Goal: Book appointment/travel/reservation

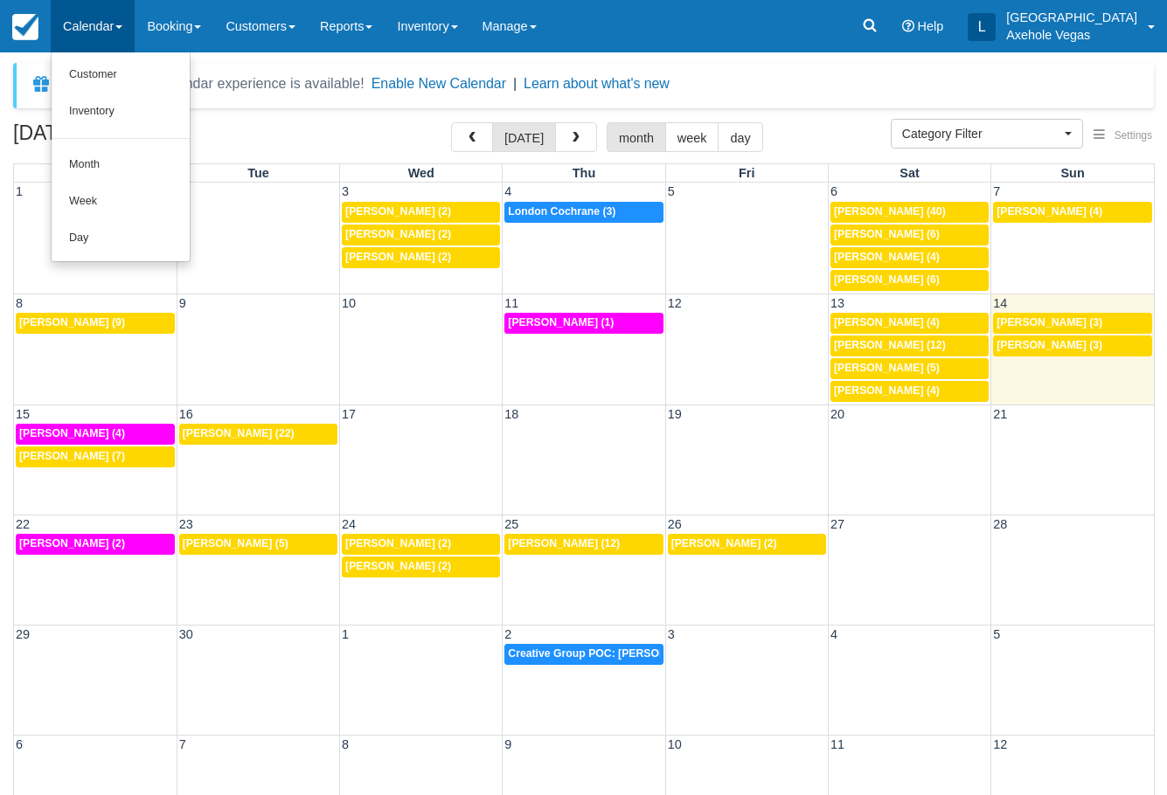
select select
click at [90, 165] on link "Month" at bounding box center [121, 165] width 138 height 37
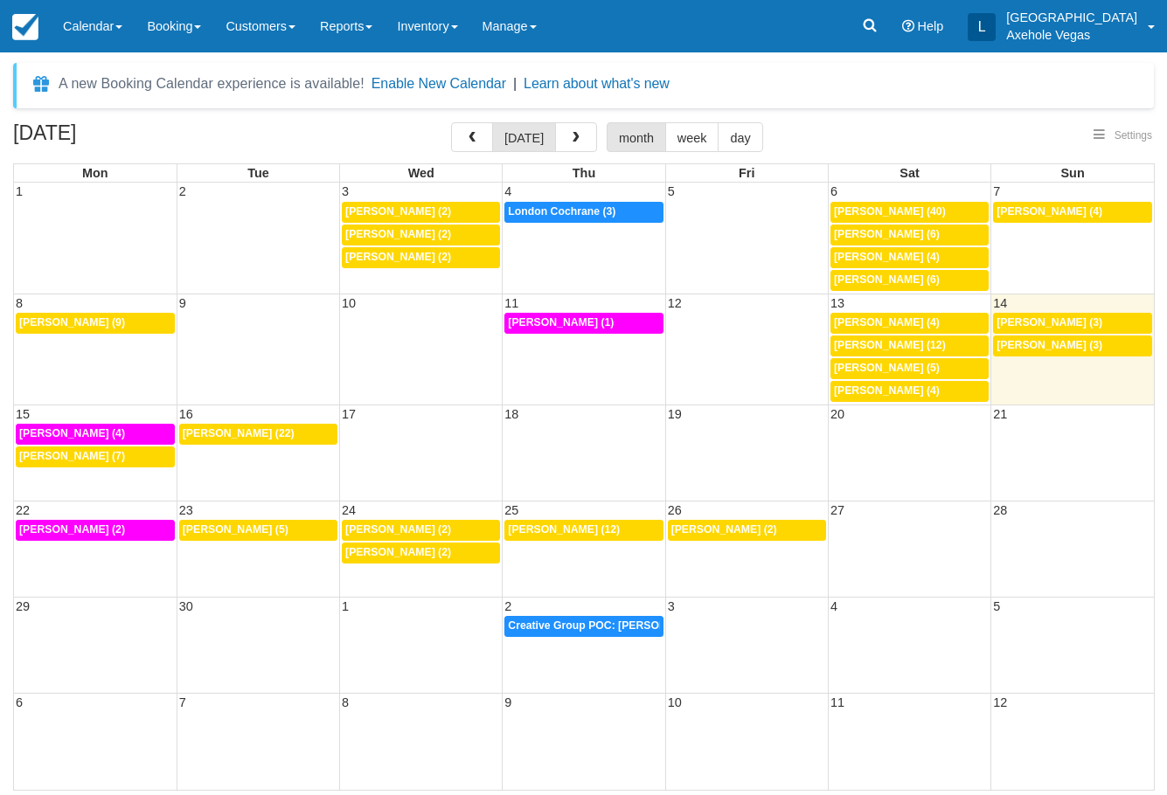
select select
click at [183, 32] on link "Booking" at bounding box center [174, 26] width 79 height 52
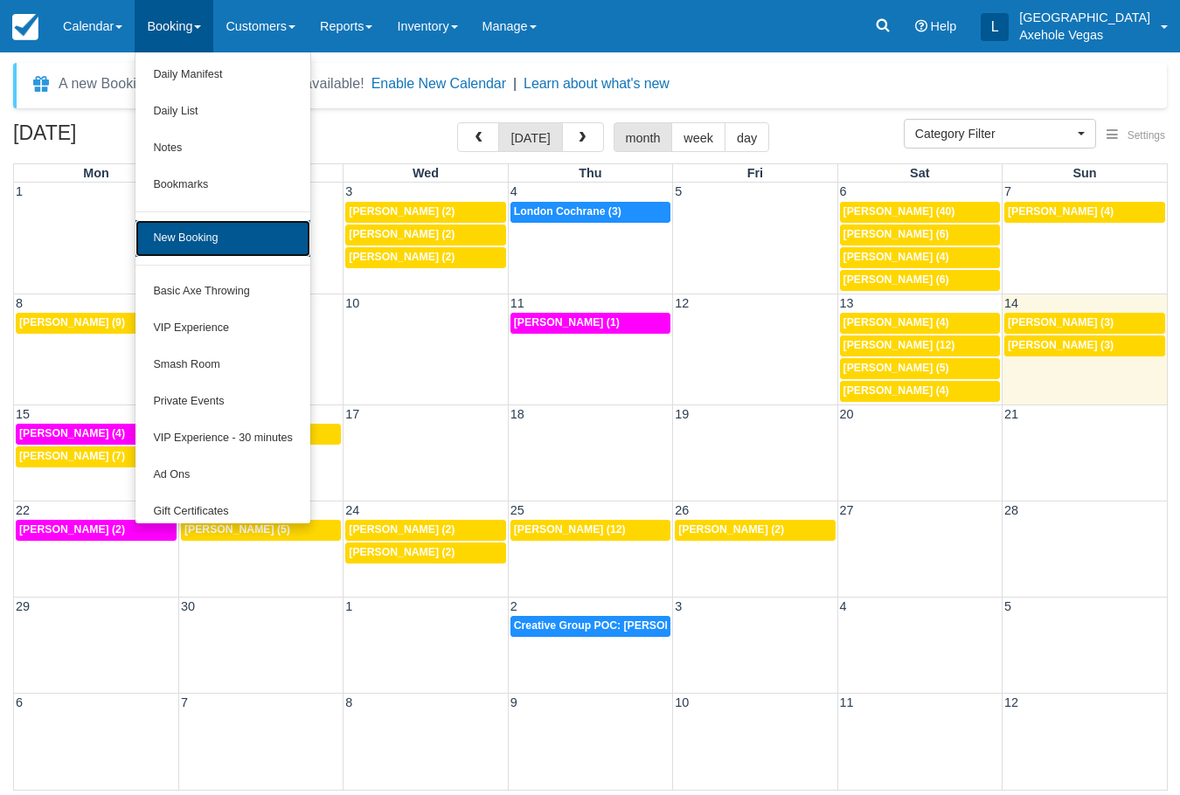
click at [184, 227] on link "New Booking" at bounding box center [222, 238] width 174 height 37
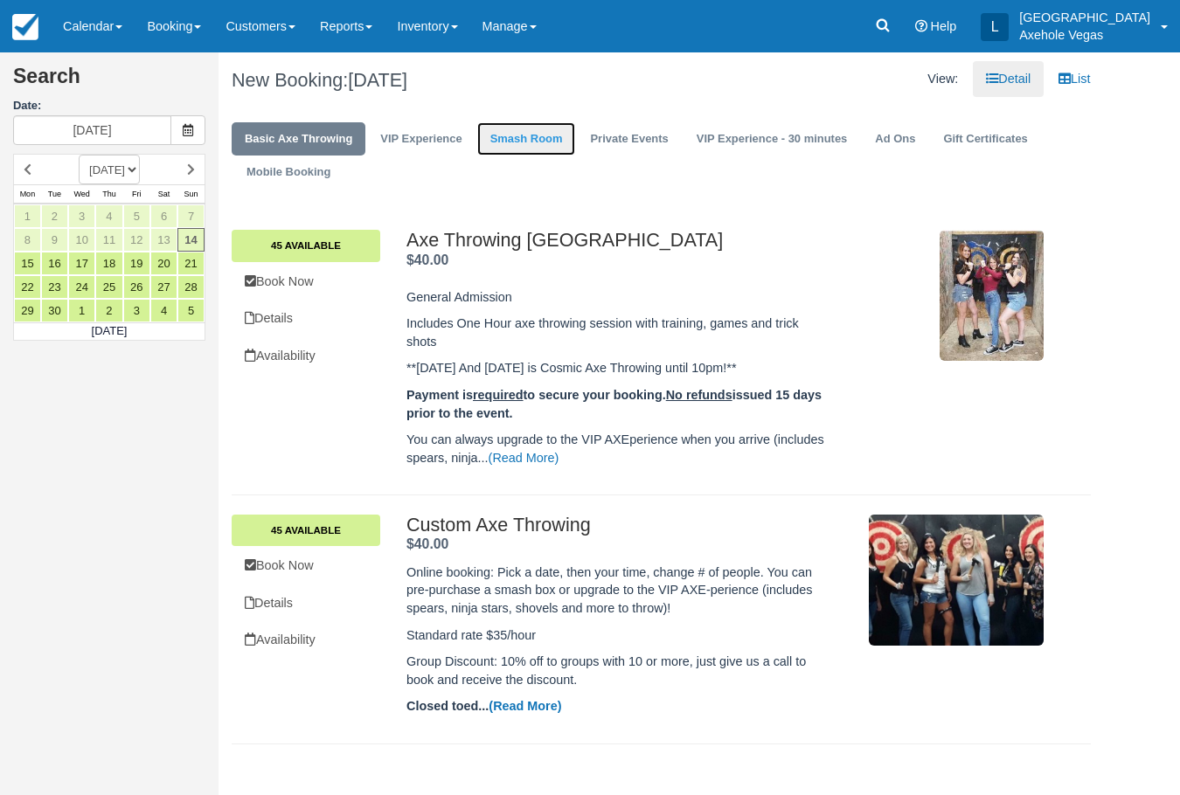
click at [518, 148] on link "Smash Room" at bounding box center [526, 139] width 99 height 34
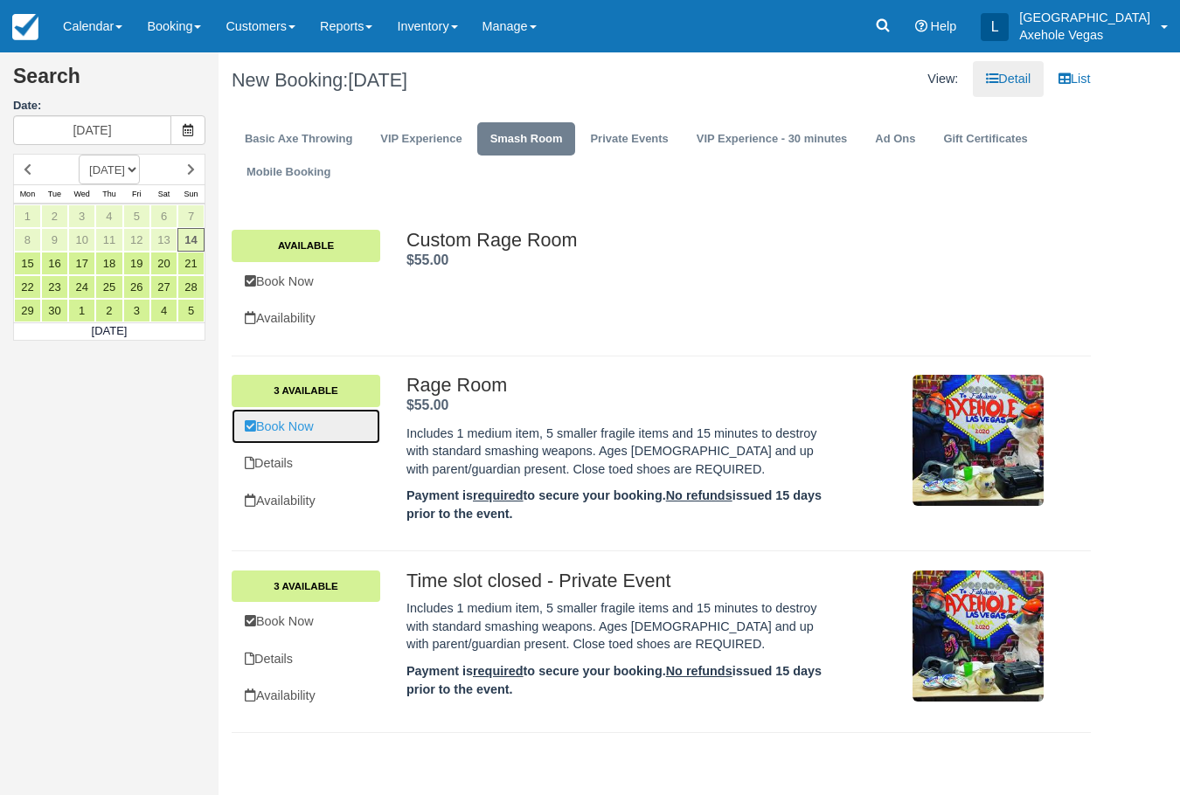
click at [282, 432] on link "Book Now" at bounding box center [306, 427] width 149 height 36
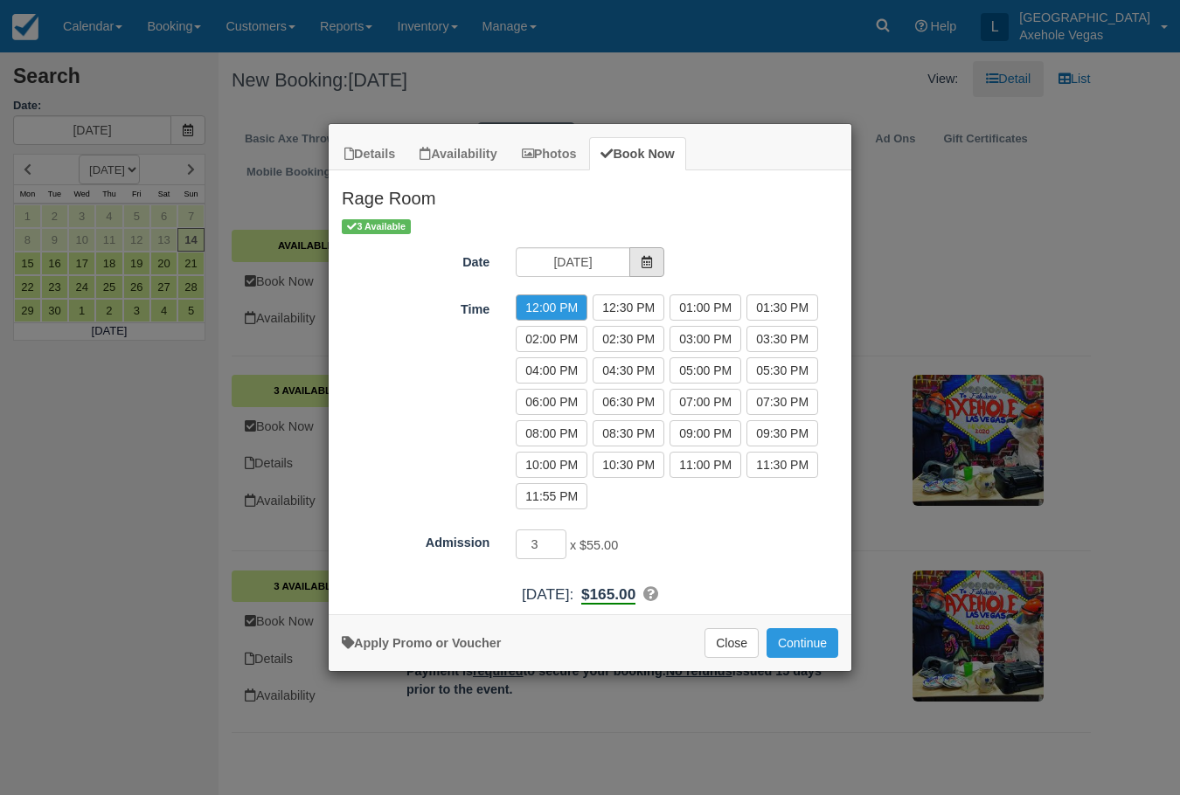
click at [629, 258] on span "Item Modal" at bounding box center [646, 262] width 35 height 30
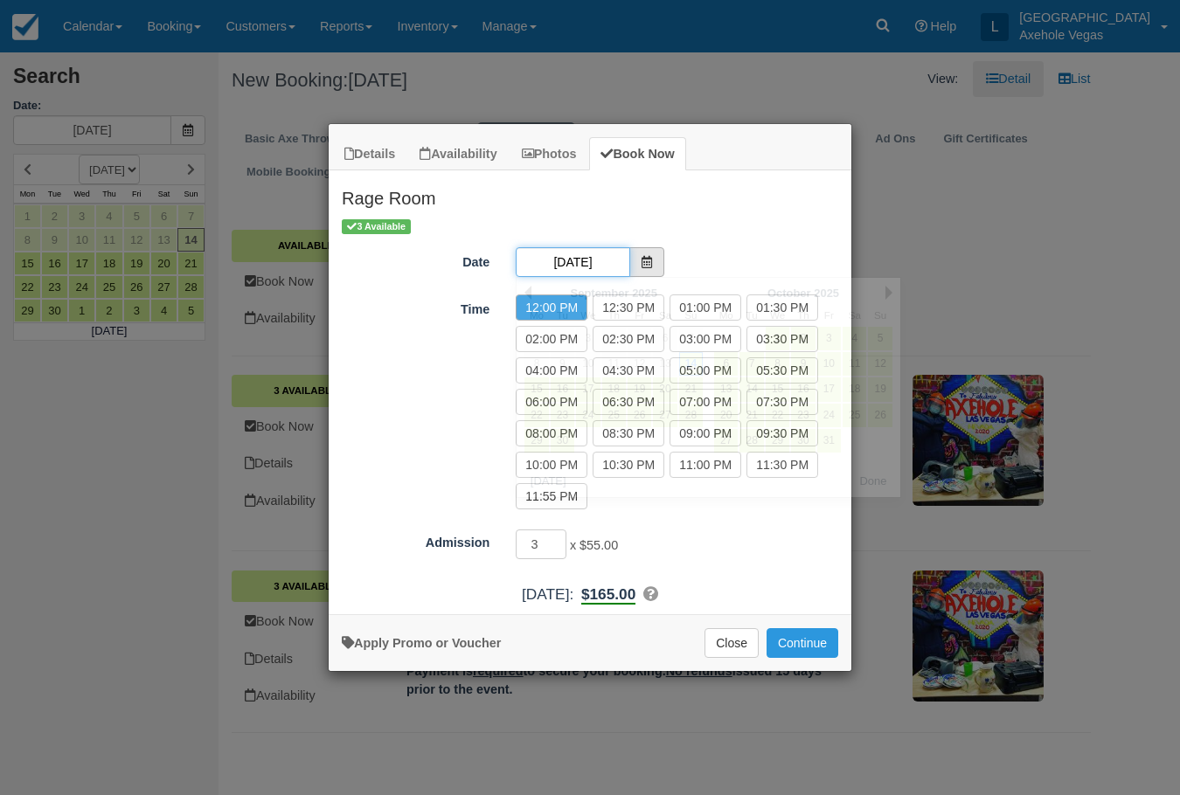
scroll to position [0, 3]
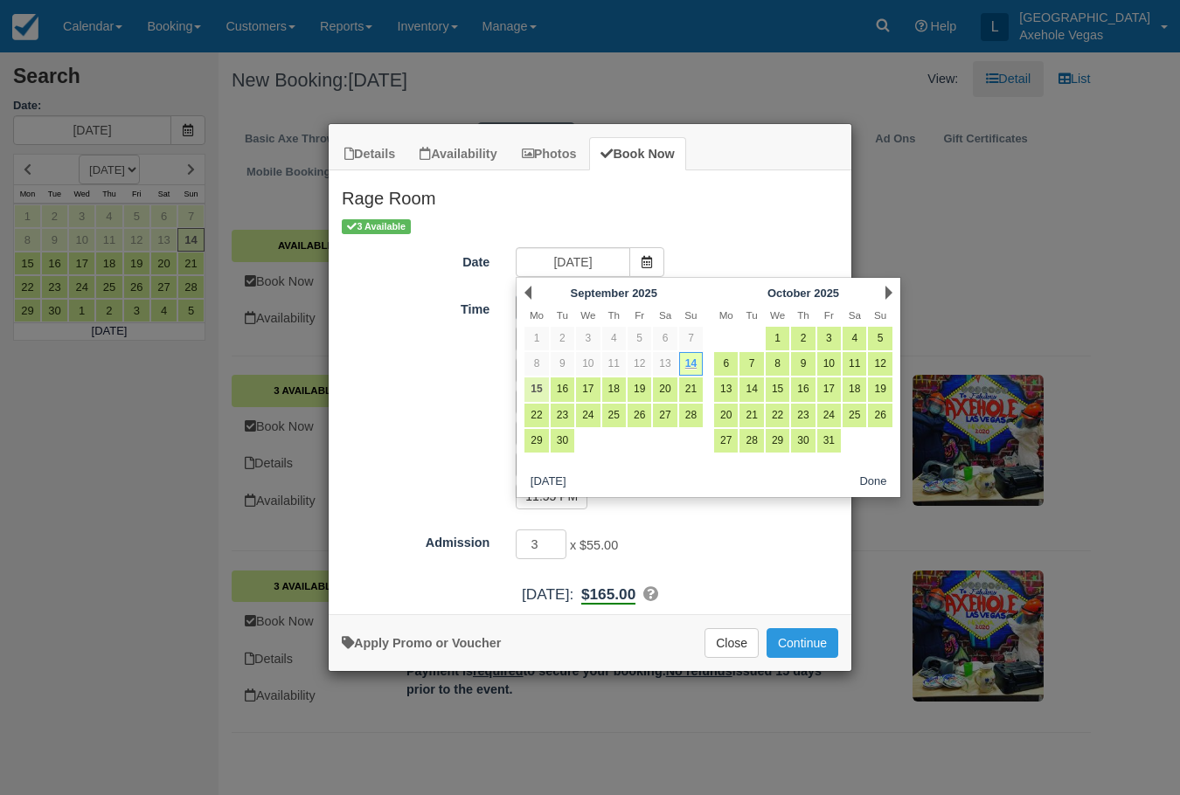
click at [533, 390] on link "15" at bounding box center [536, 390] width 24 height 24
type input "Mon 15 Sep 2025"
radio input "false"
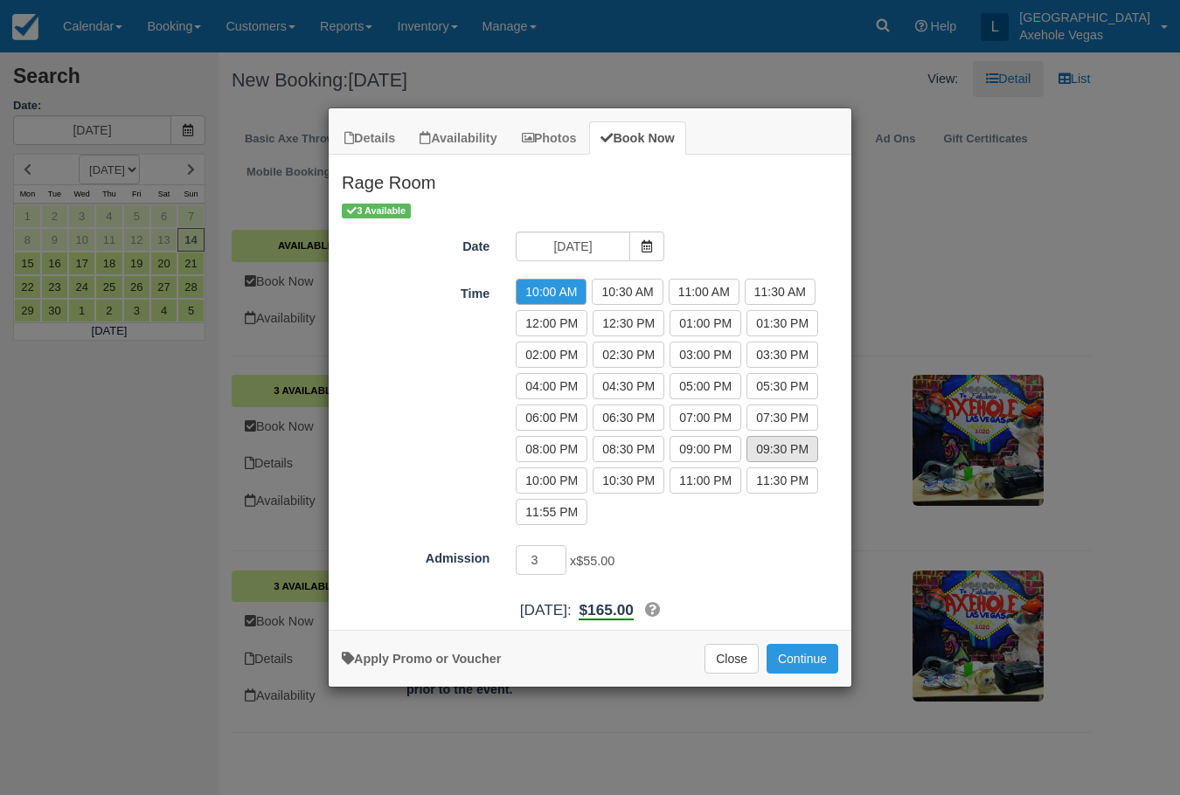
click at [787, 456] on label "09:30 PM" at bounding box center [782, 449] width 72 height 26
radio input "true"
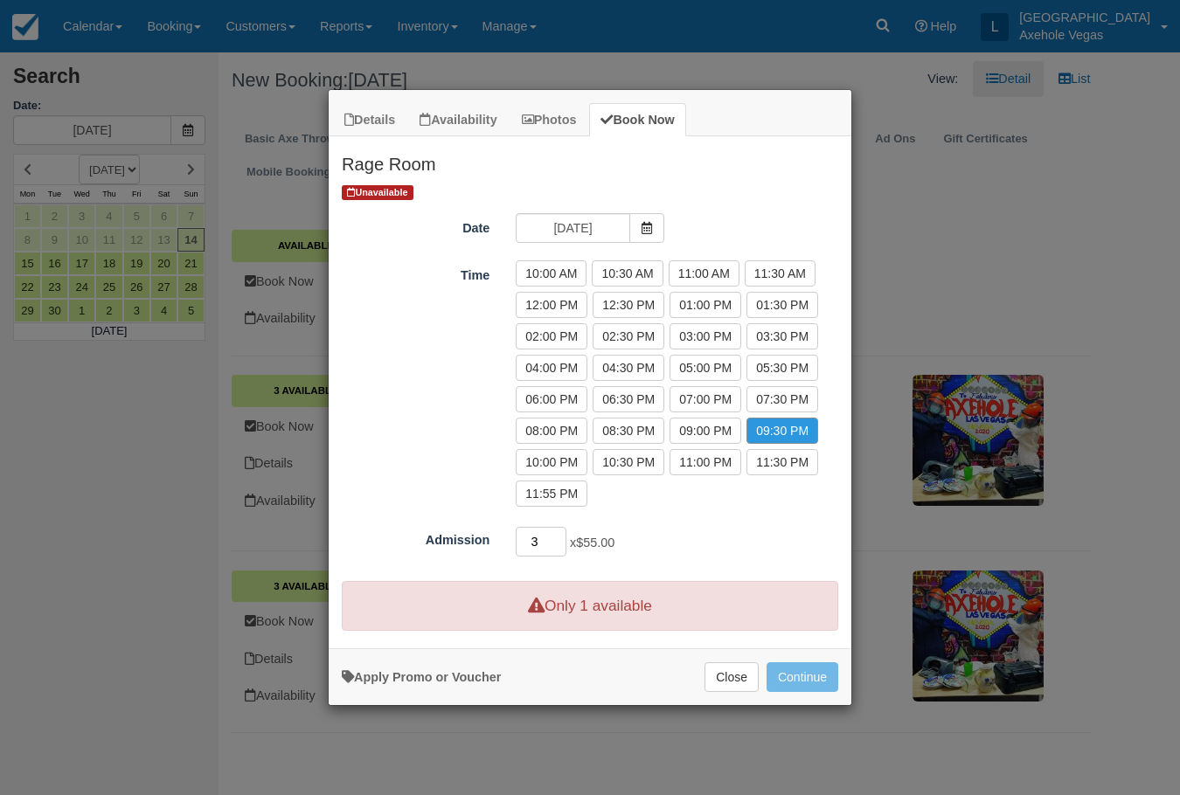
click at [531, 541] on input "3" at bounding box center [541, 542] width 51 height 30
type input "2"
click at [399, 388] on div "Time 10:00 AM 10:30 AM 11:00 AM 11:30 AM 12:00 PM 12:30 PM 01:00 PM 01:30 PM 02…" at bounding box center [590, 386] width 523 height 252
click at [724, 675] on button "Close" at bounding box center [731, 677] width 54 height 30
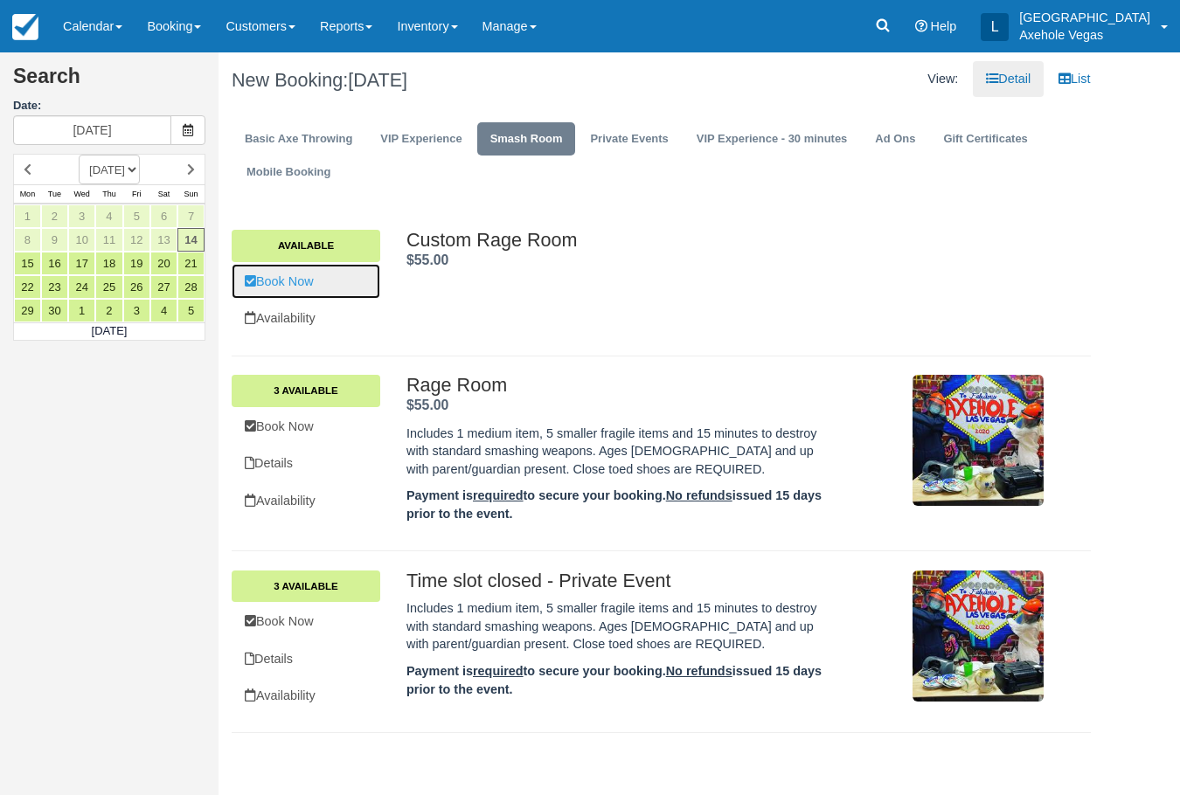
click at [311, 289] on link "Book Now" at bounding box center [306, 282] width 149 height 36
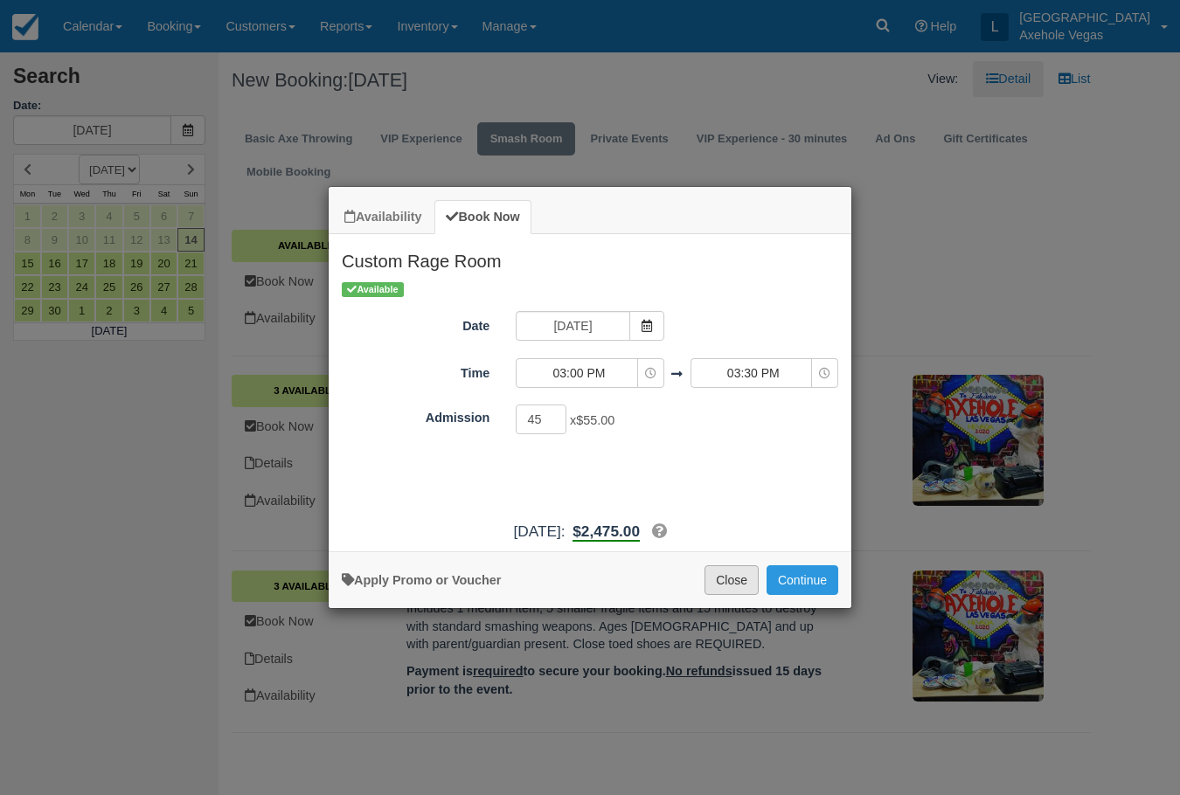
click at [738, 585] on button "Close" at bounding box center [731, 580] width 54 height 30
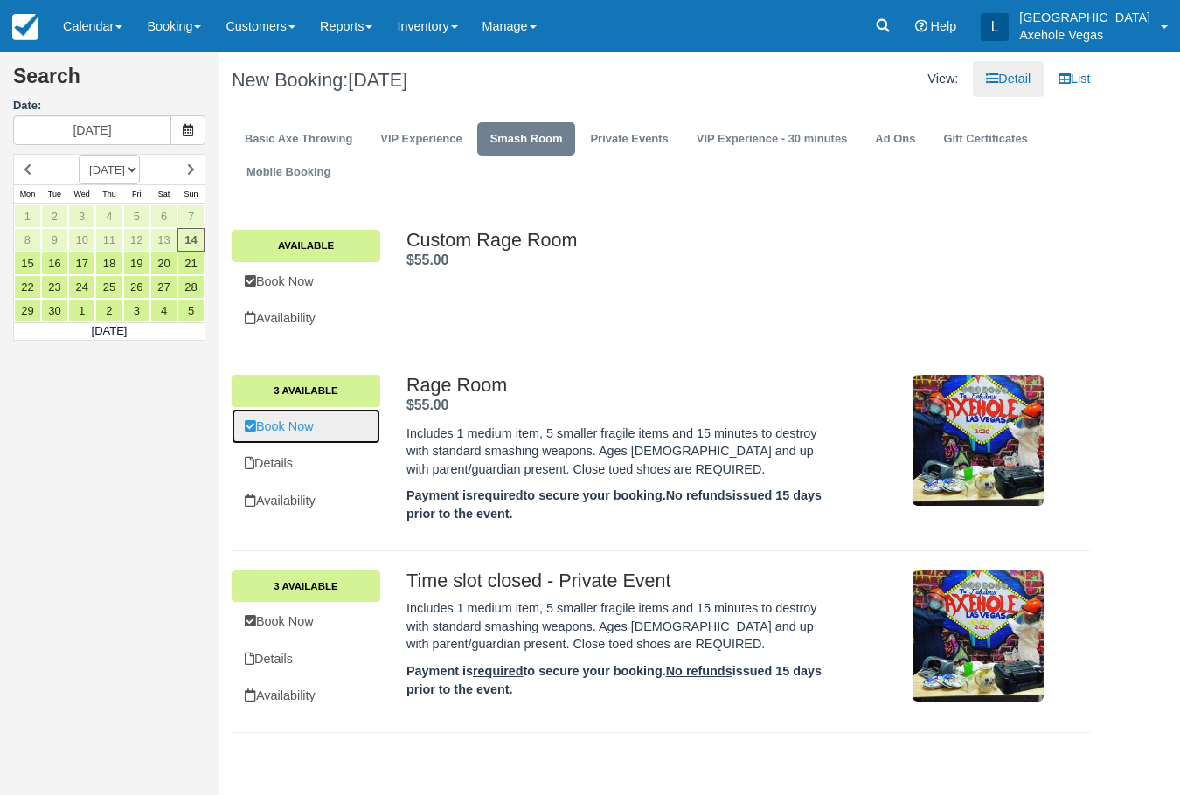
click at [336, 425] on link "Book Now" at bounding box center [306, 427] width 149 height 36
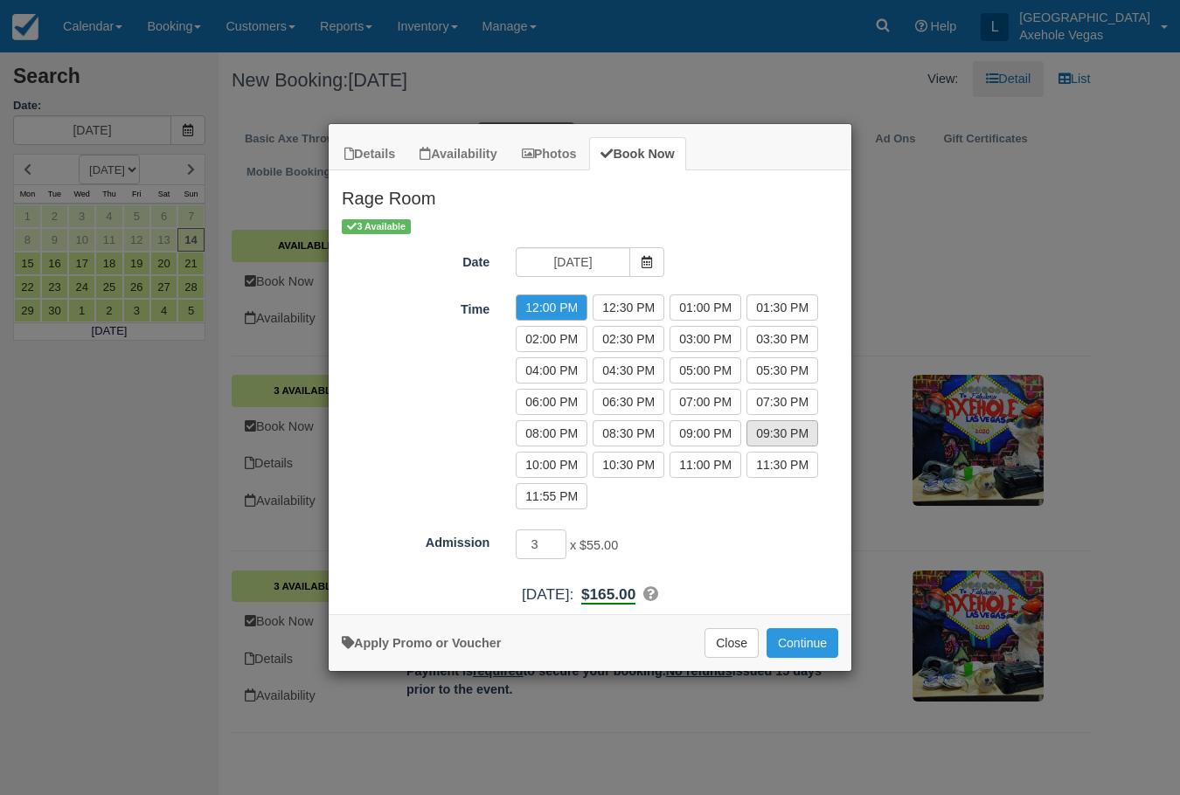
click at [766, 436] on label "09:30 PM" at bounding box center [782, 433] width 72 height 26
radio input "true"
click at [653, 267] on span "Item Modal" at bounding box center [646, 262] width 35 height 30
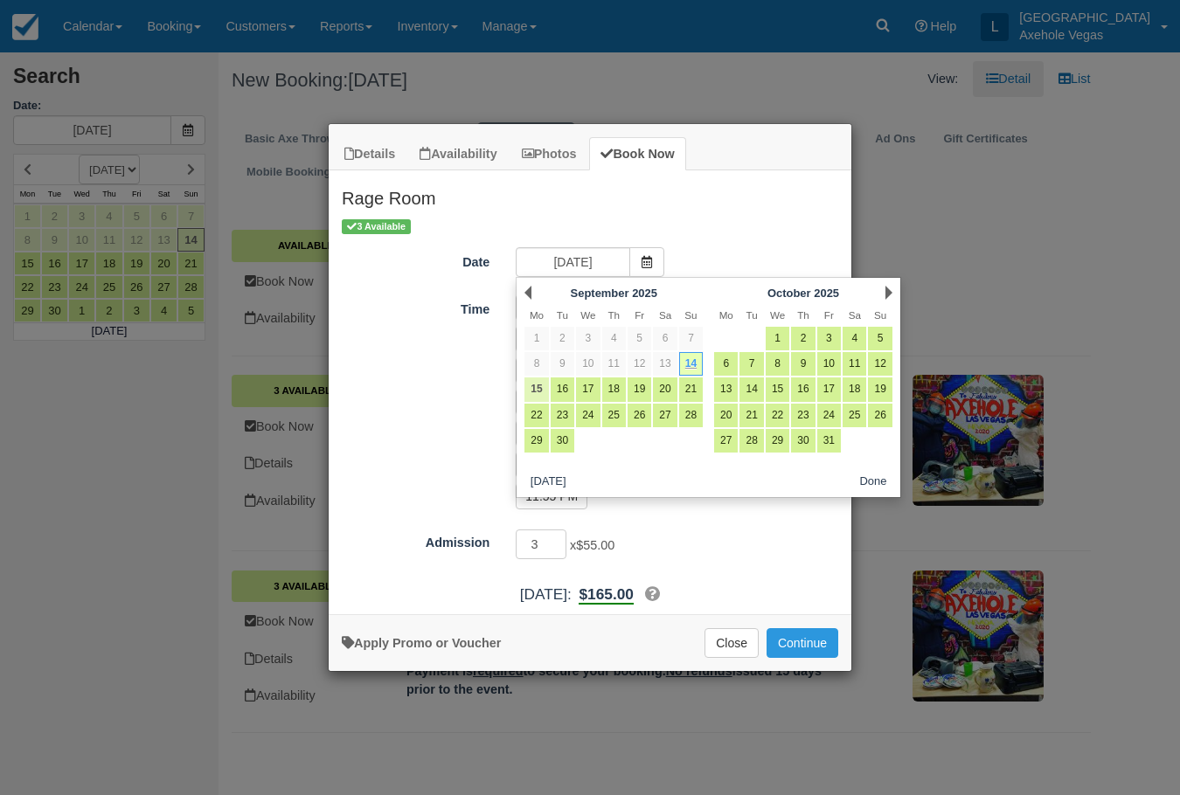
click at [537, 388] on link "15" at bounding box center [536, 390] width 24 height 24
type input "Mon 15 Sep 2025"
radio input "false"
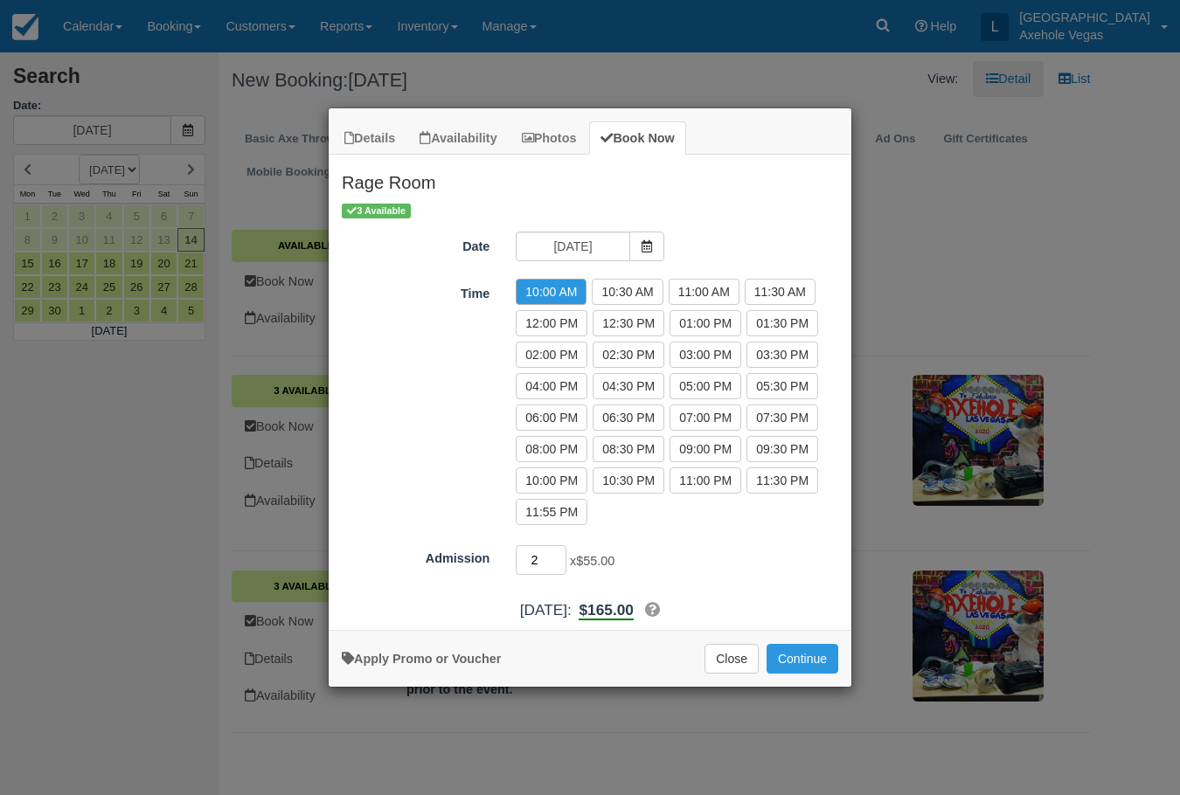
type input "2"
click at [560, 565] on input "2" at bounding box center [541, 560] width 51 height 30
click at [681, 546] on div "2 x $55.00 Required.Maximum of 3" at bounding box center [654, 562] width 305 height 34
click at [794, 443] on label "09:30 PM" at bounding box center [782, 449] width 72 height 26
radio input "true"
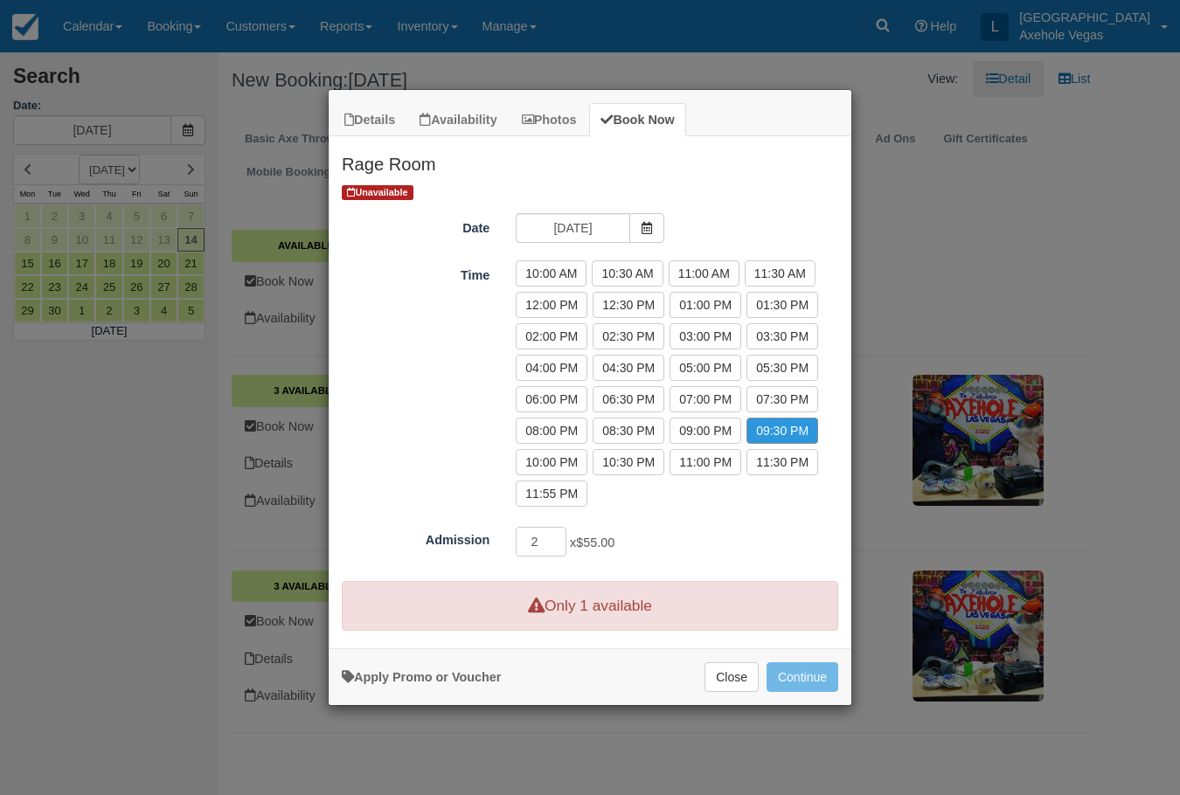
click at [658, 551] on div "2 x $55.00 Required.Maximum of 3" at bounding box center [654, 544] width 305 height 34
click at [673, 495] on div "10:00 AM 10:30 AM 11:00 AM 11:30 AM 12:00 PM 12:30 PM 01:00 PM 01:30 PM 02:00 P…" at bounding box center [676, 386] width 349 height 252
click at [641, 517] on div "Unavailable Date Mon 15 Sep 2025 Time 10:00 AM 10:30 AM 11:00 AM 11:30 AM 12:00…" at bounding box center [590, 372] width 523 height 378
click at [558, 547] on input "1" at bounding box center [541, 542] width 51 height 30
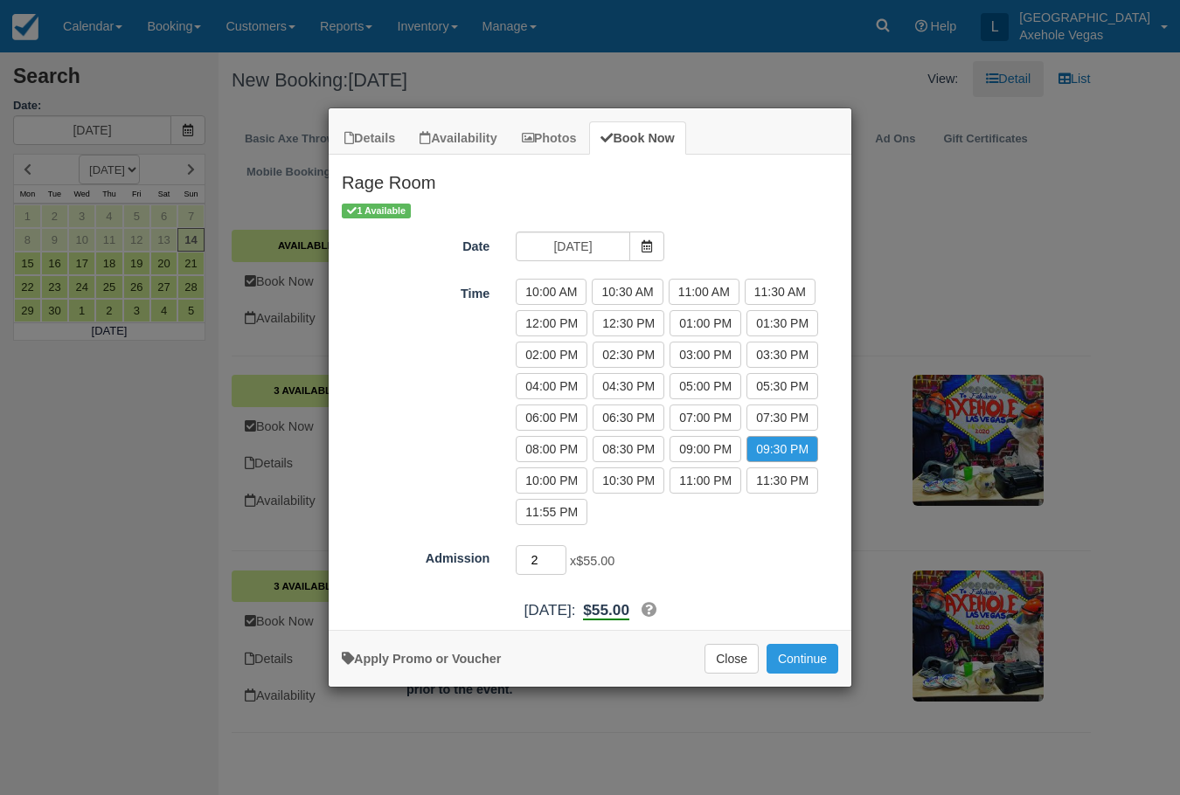
click at [557, 555] on input "2" at bounding box center [541, 560] width 51 height 30
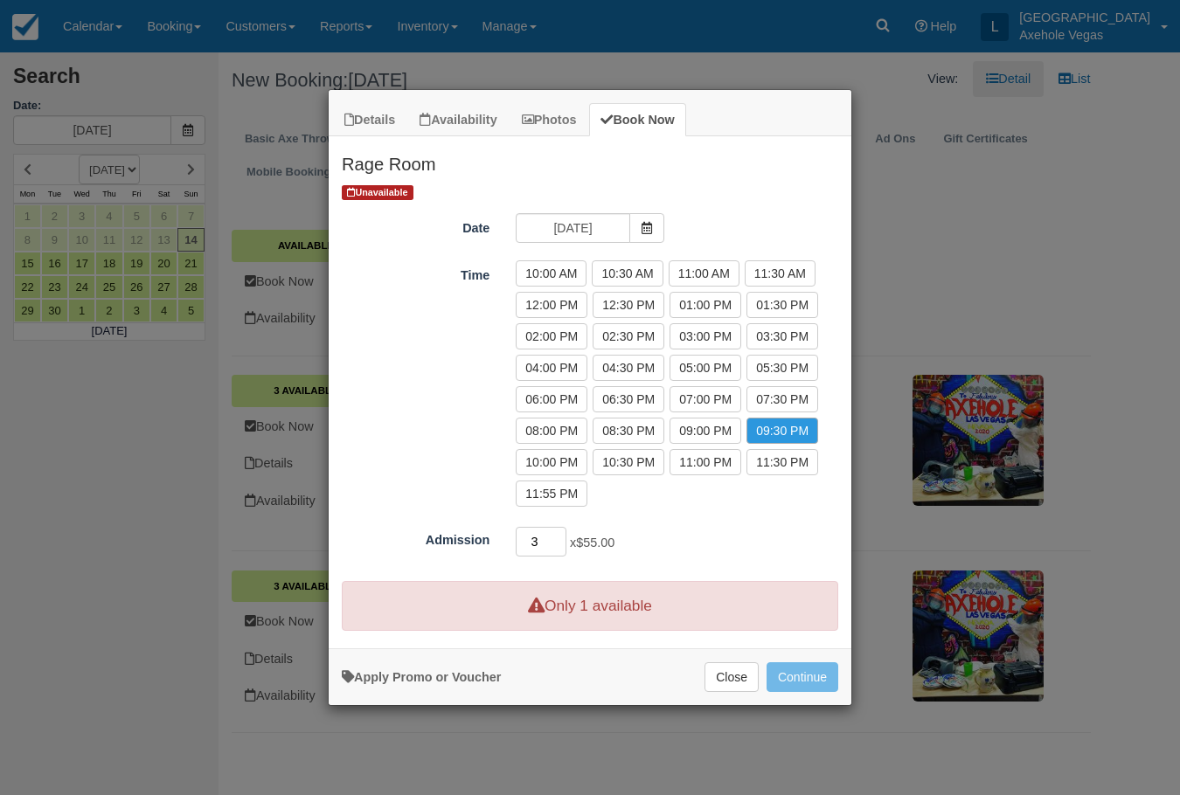
click at [560, 538] on input "3" at bounding box center [541, 542] width 51 height 30
click at [560, 549] on input "2" at bounding box center [541, 542] width 51 height 30
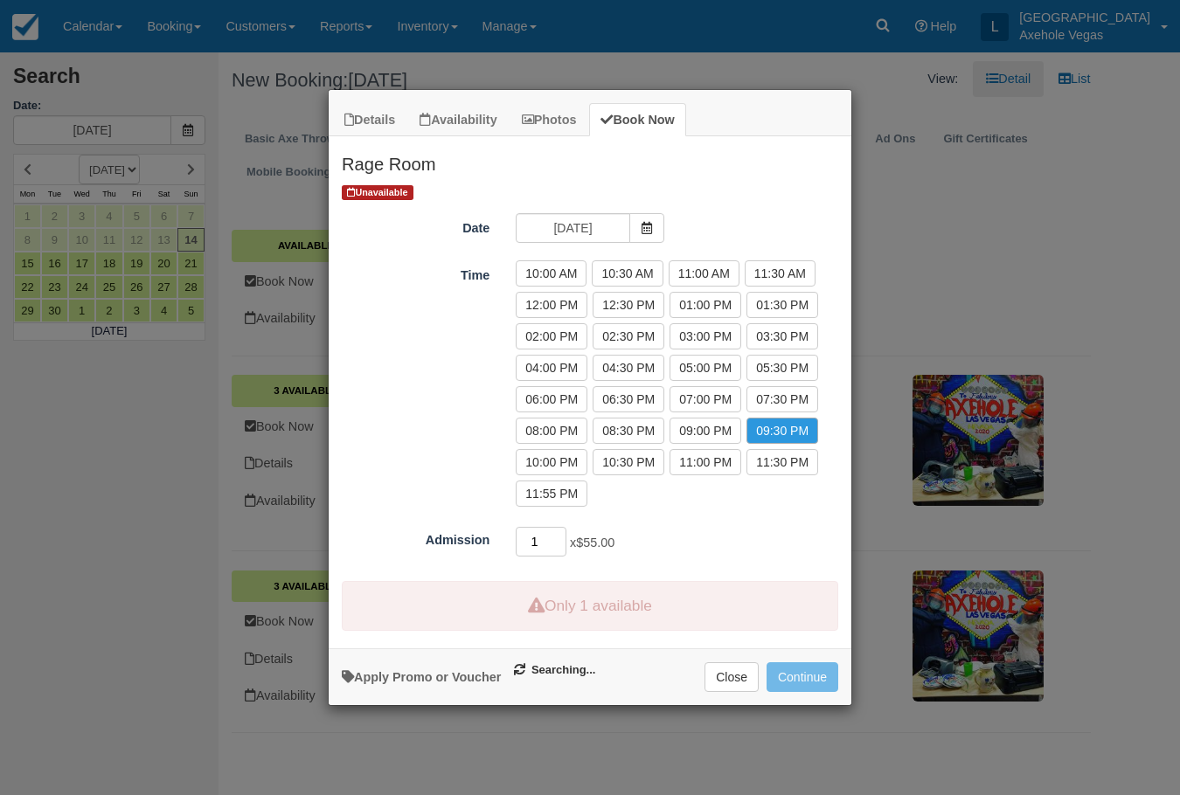
type input "1"
click at [560, 549] on input "1" at bounding box center [541, 542] width 51 height 30
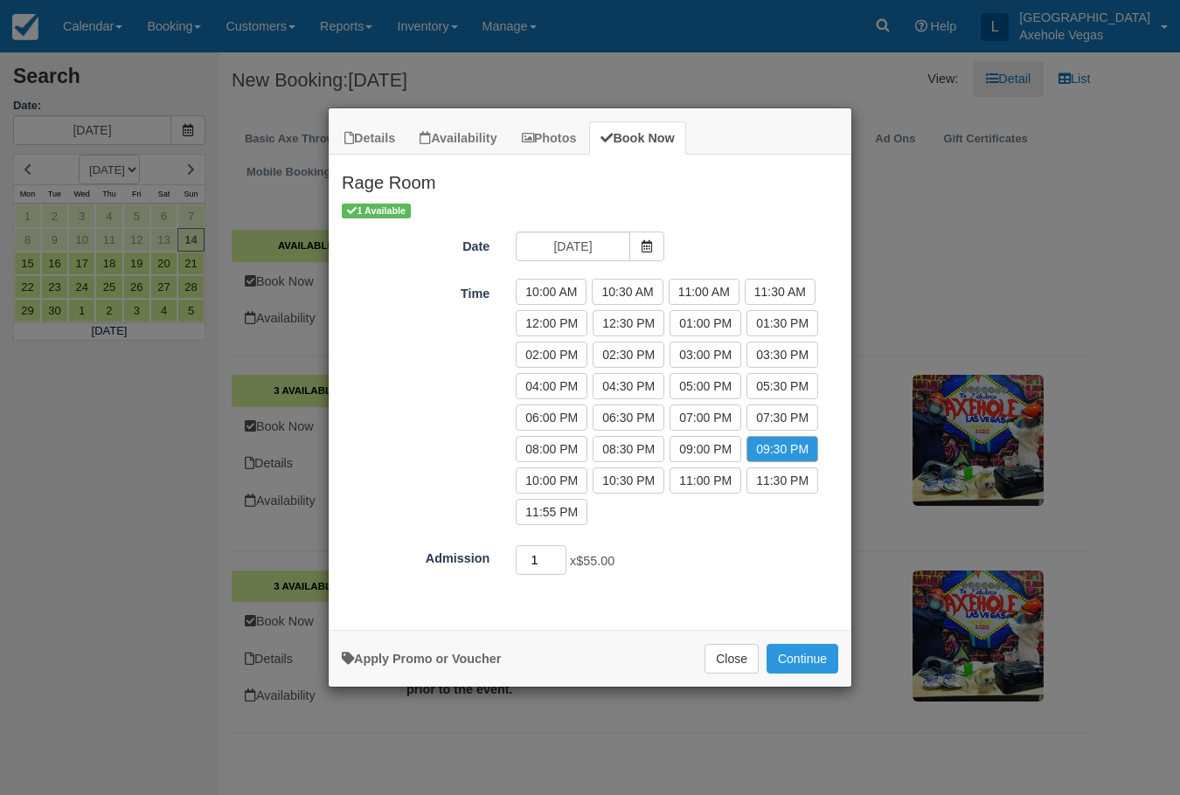
click at [560, 549] on input "1" at bounding box center [541, 560] width 51 height 30
click at [668, 543] on div "1 Available Date Mon 15 Sep 2025 Time 10:00 AM 10:30 AM 11:00 AM 11:30 AM 12:00…" at bounding box center [590, 390] width 523 height 378
click at [730, 646] on button "Close" at bounding box center [731, 659] width 54 height 30
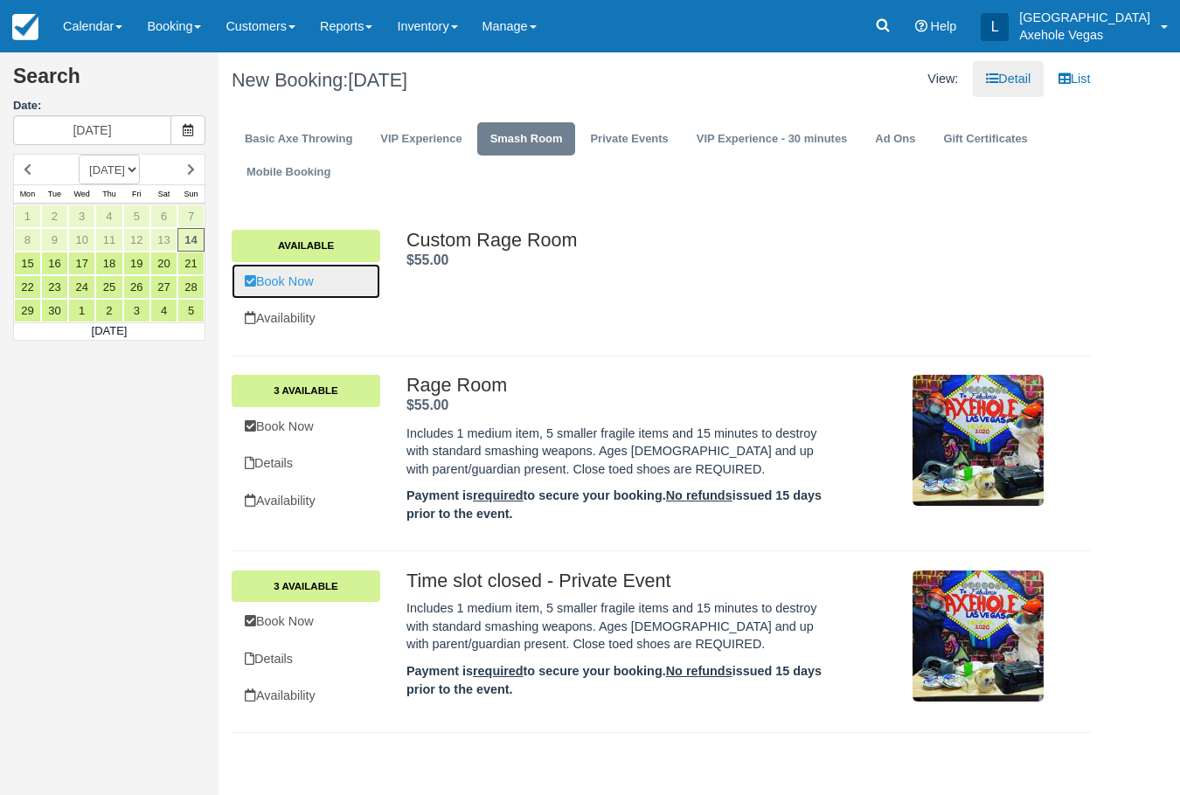
click at [310, 284] on link "Book Now" at bounding box center [306, 282] width 149 height 36
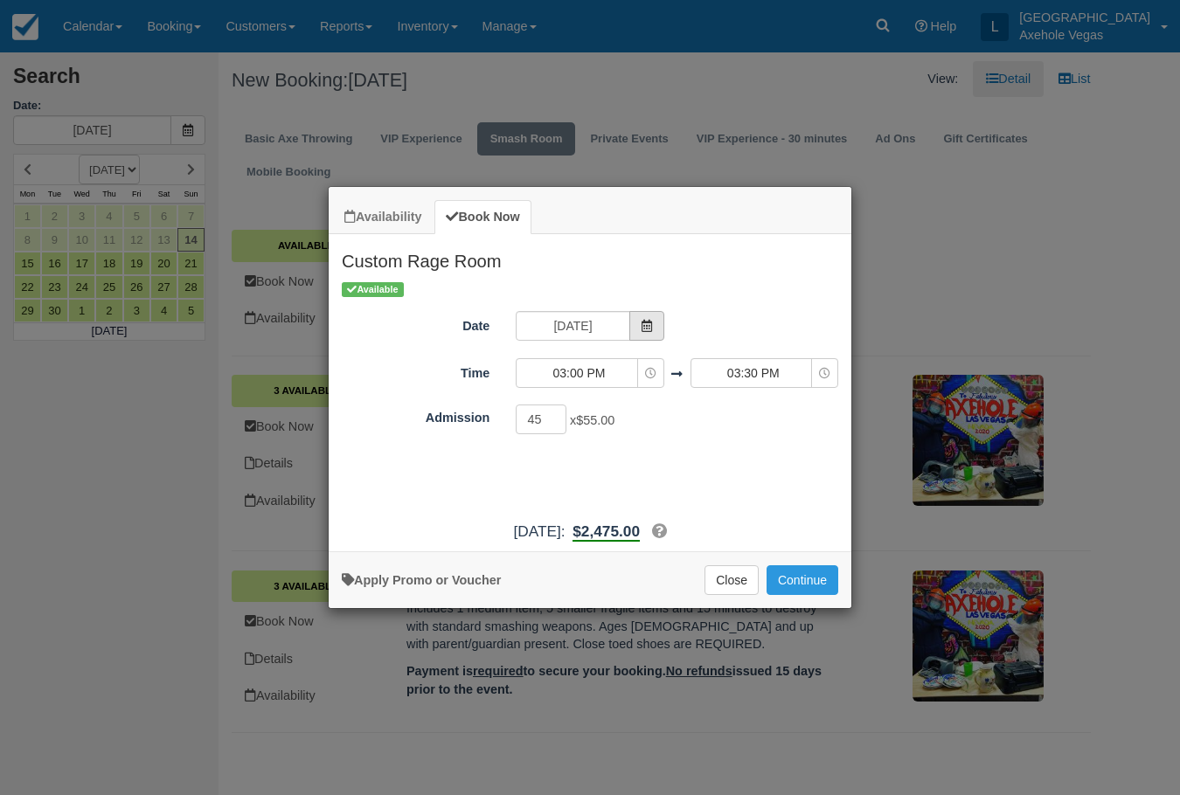
click at [641, 322] on icon "Item Modal" at bounding box center [647, 326] width 12 height 12
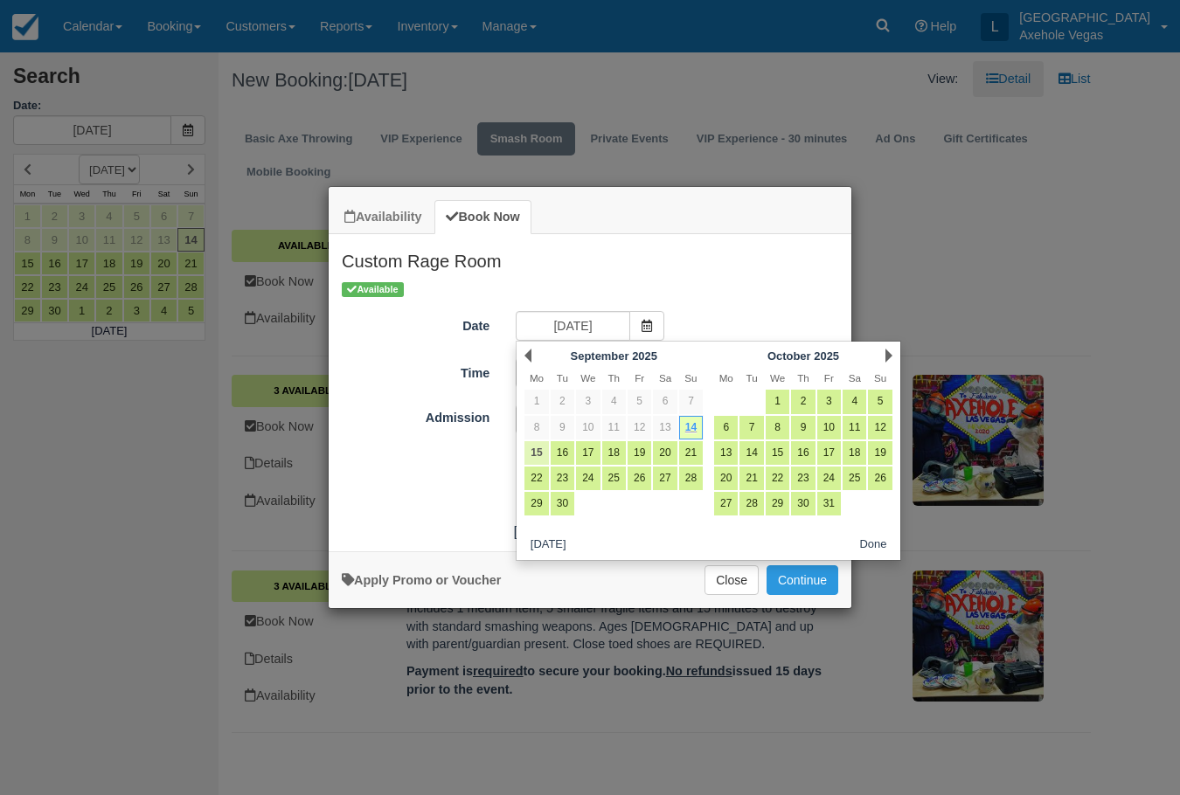
click at [540, 451] on link "15" at bounding box center [536, 453] width 24 height 24
type input "Mon 15 Sep 2025"
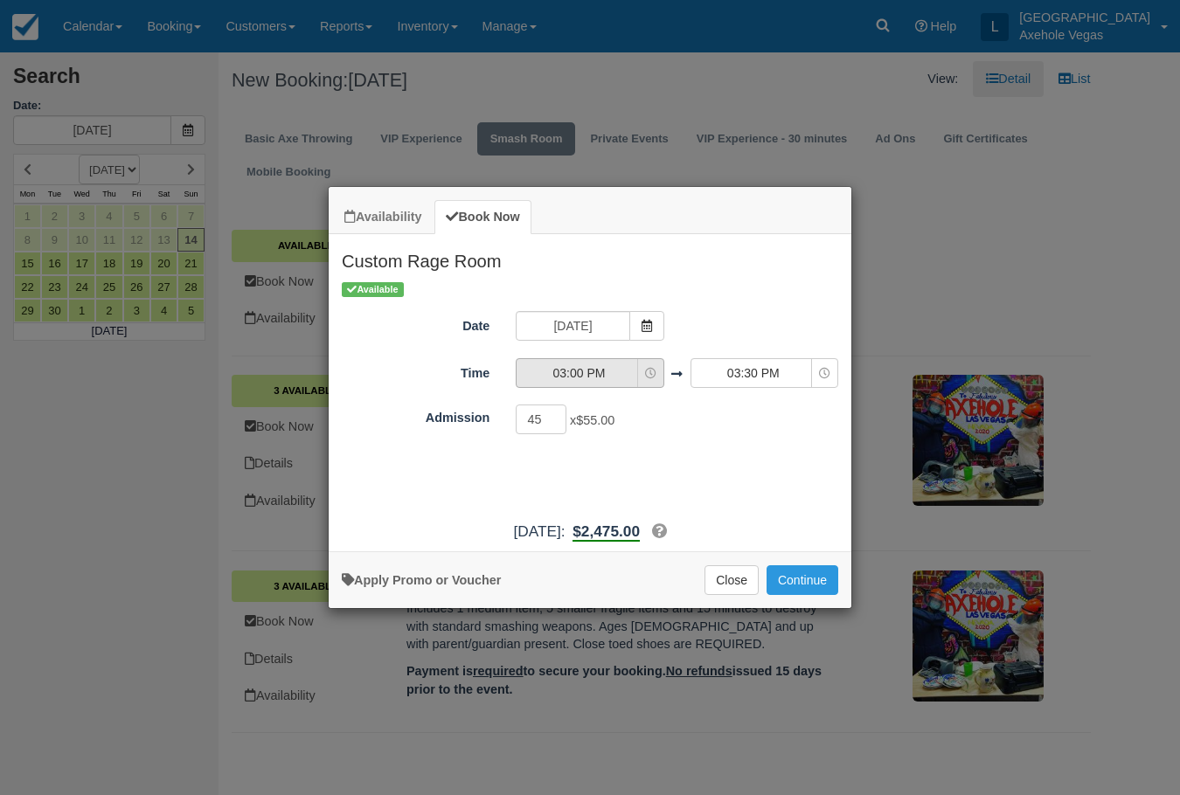
click at [610, 378] on span "03:00 PM" at bounding box center [578, 372] width 124 height 17
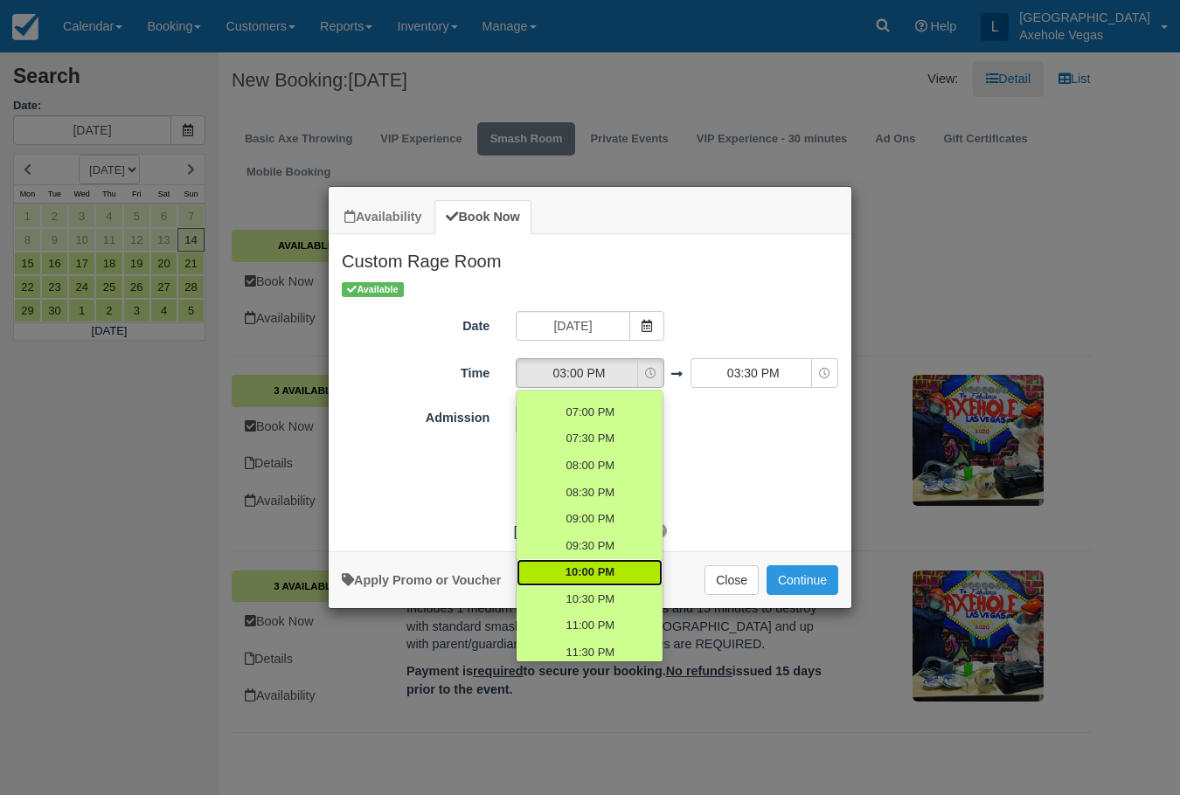
scroll to position [478, 0]
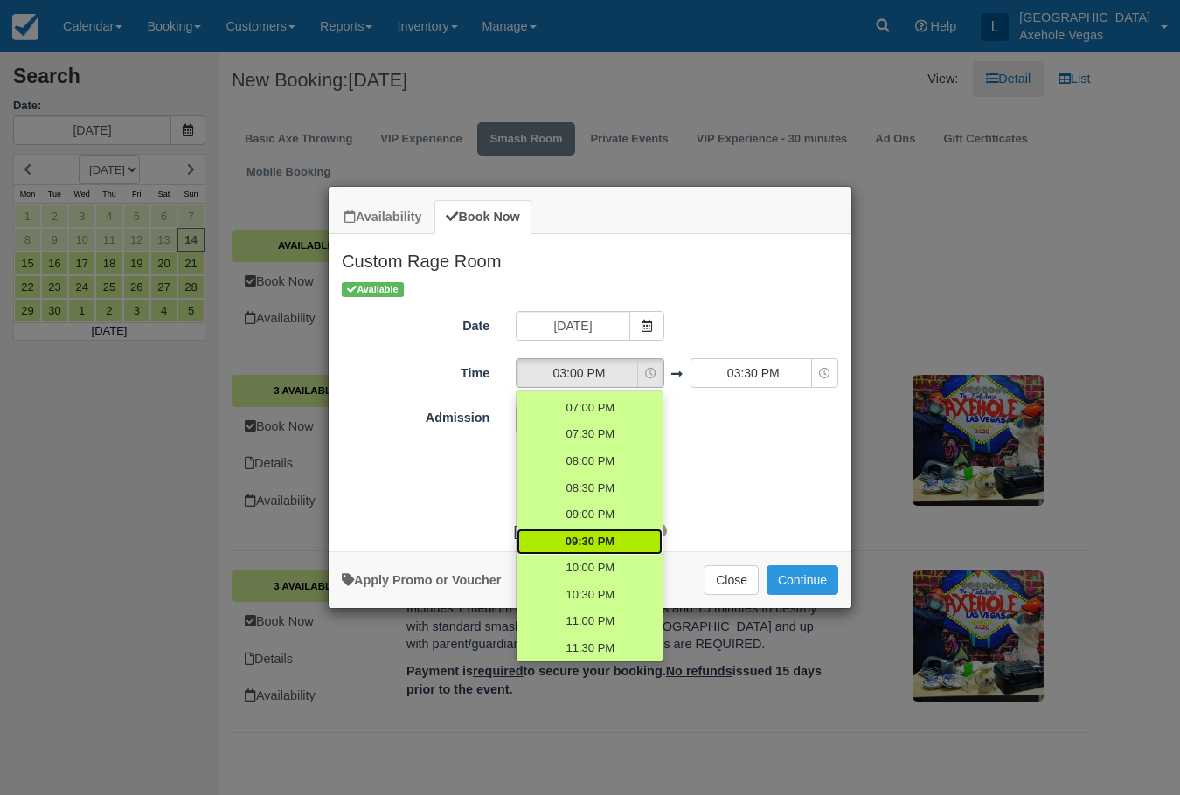
click at [593, 535] on span "09:30 PM" at bounding box center [589, 542] width 49 height 17
select select "21:30"
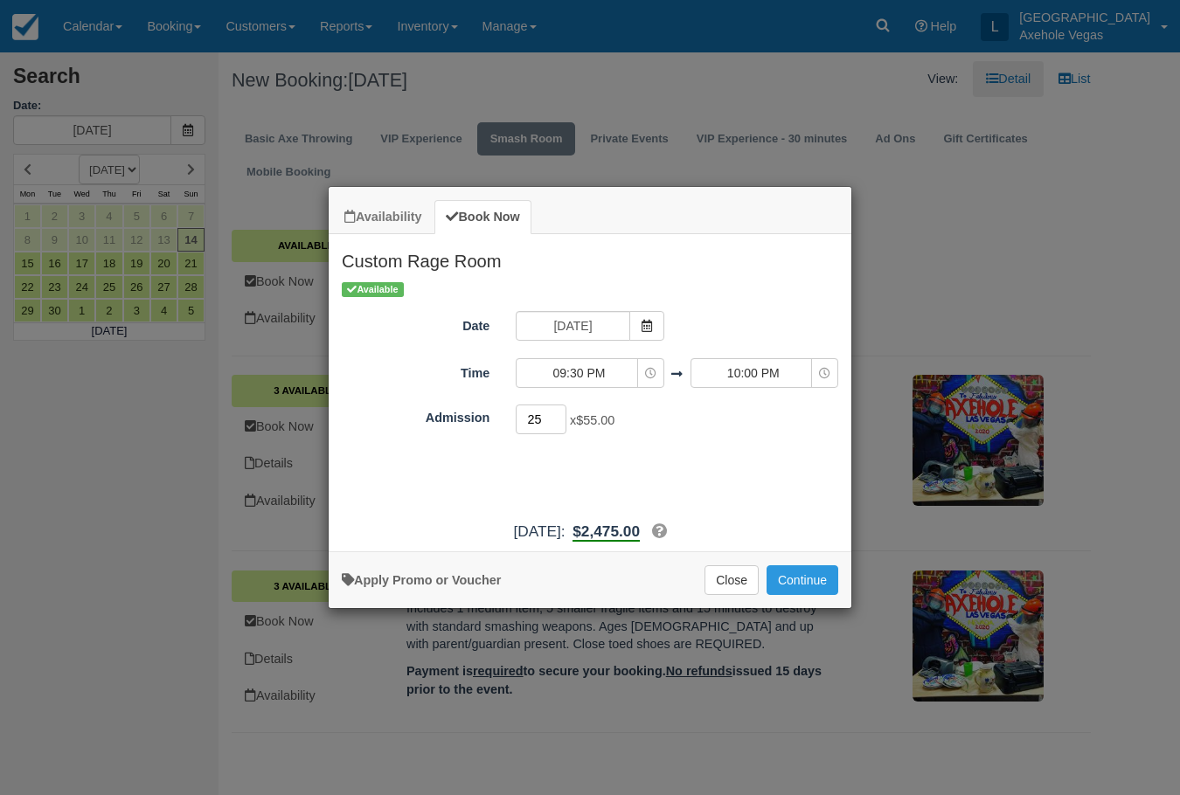
click at [558, 424] on input "25" at bounding box center [541, 420] width 51 height 30
type input "2"
click at [710, 461] on div "Available Date Mon 15 Sep 2025 Time 09:30 PM 10:00 AM 10:30 AM 11:00 AM 11:30 A…" at bounding box center [590, 396] width 523 height 232
click at [451, 575] on link "Apply Promo or Voucher" at bounding box center [421, 580] width 159 height 14
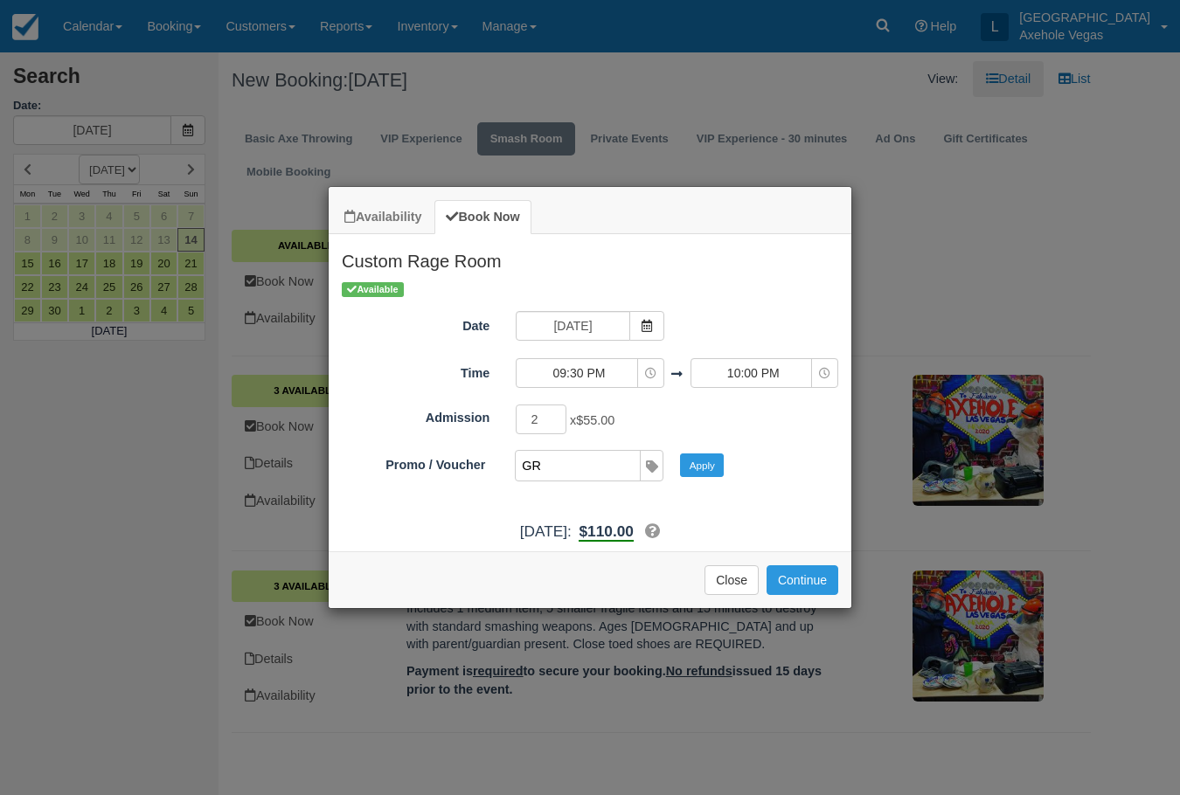
type input "GR100"
click at [710, 470] on button "Apply" at bounding box center [702, 465] width 44 height 23
click at [784, 570] on button "Continue" at bounding box center [802, 580] width 72 height 30
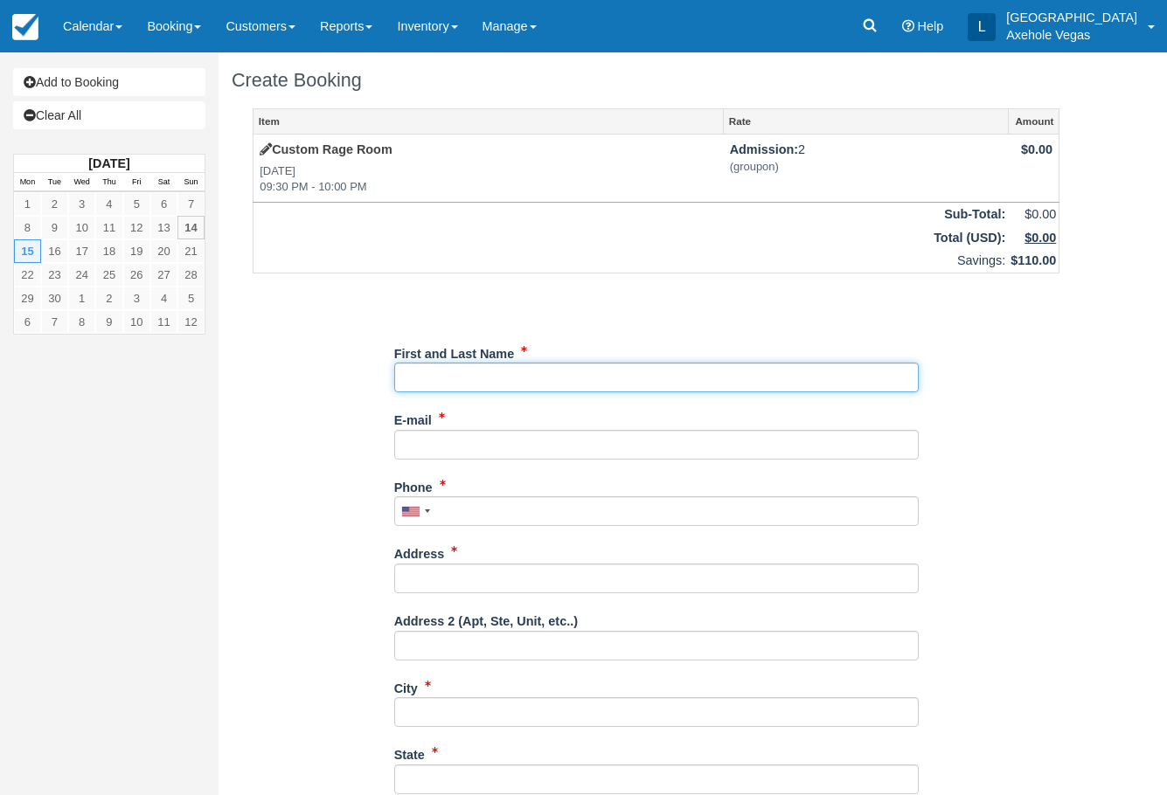
click at [449, 379] on input "First and Last Name" at bounding box center [656, 378] width 524 height 30
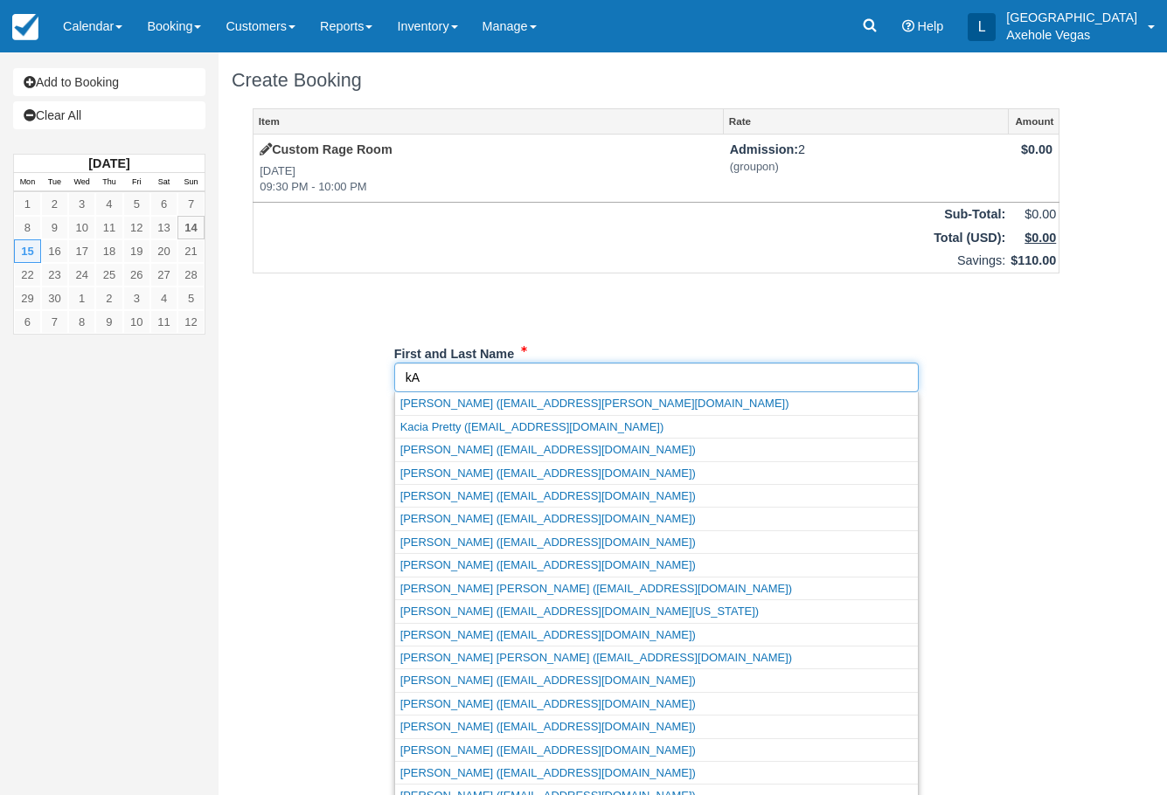
type input "k"
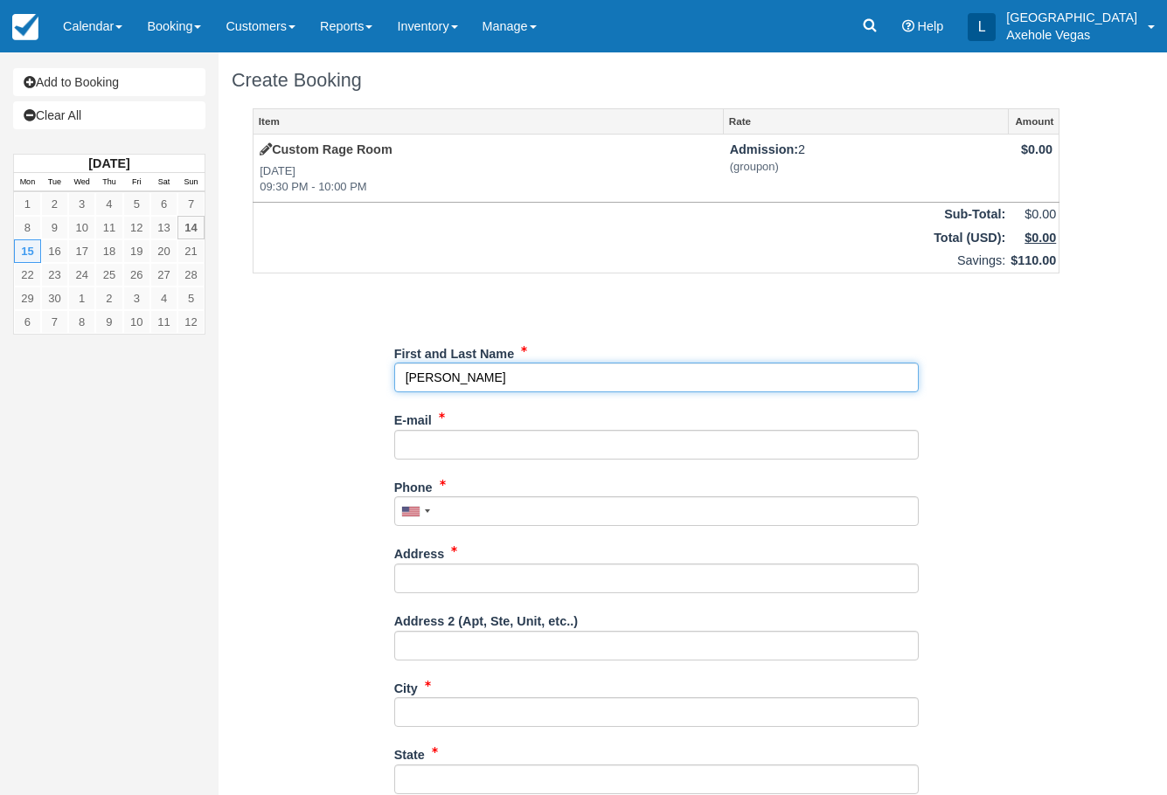
type input "Kayla Wilson"
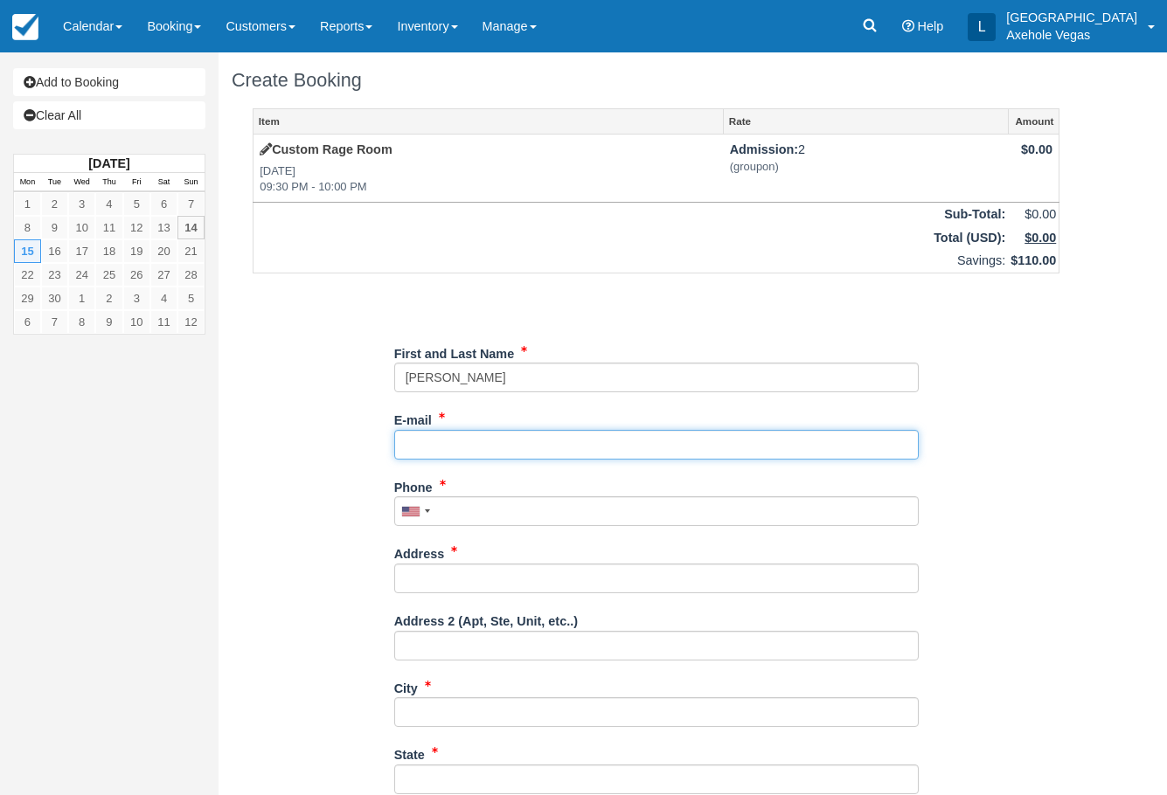
click at [427, 445] on input "E-mail" at bounding box center [656, 445] width 524 height 30
type input "kaylalynnwilson2002@gmail.com"
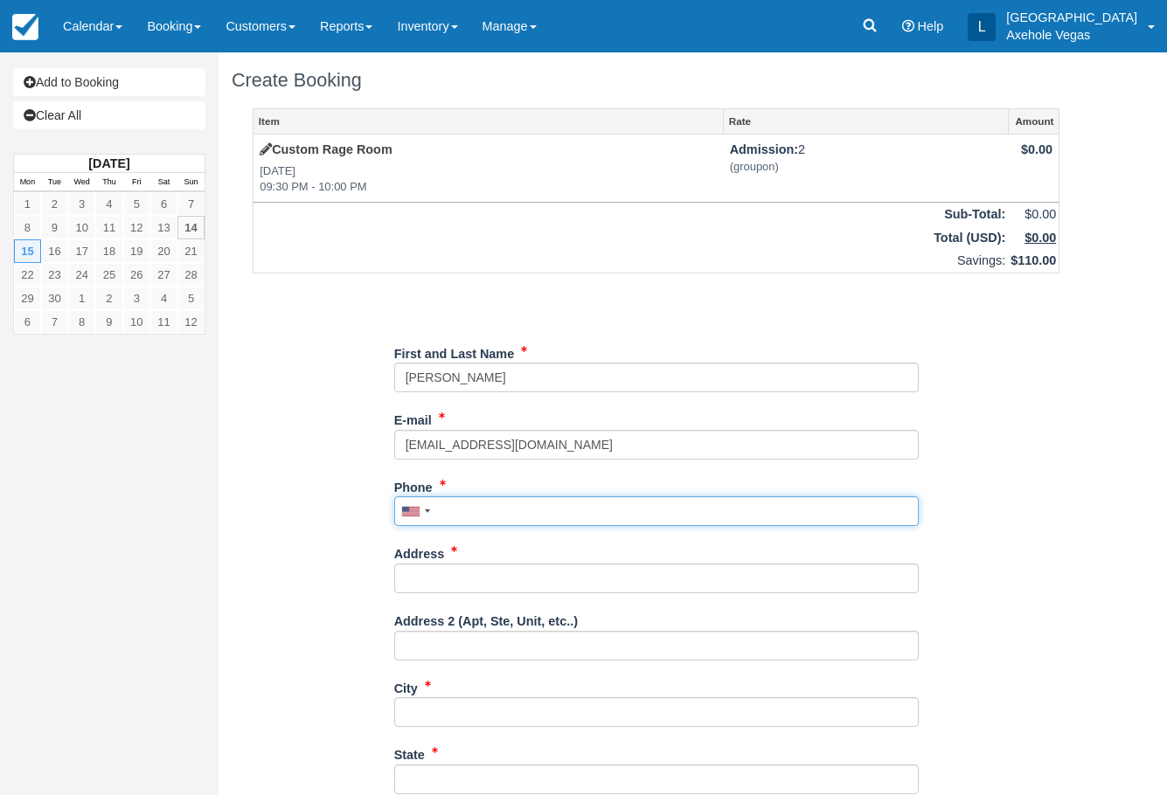
click at [496, 516] on input "Phone" at bounding box center [656, 511] width 524 height 30
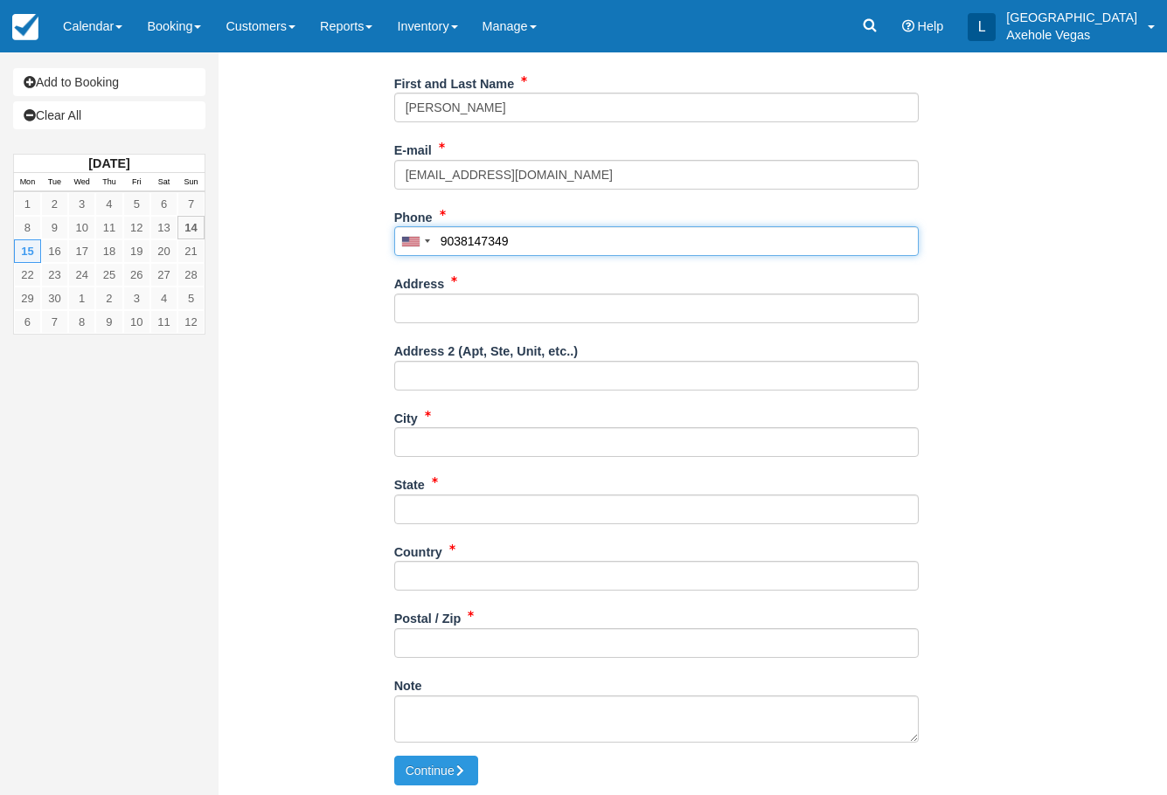
scroll to position [274, 0]
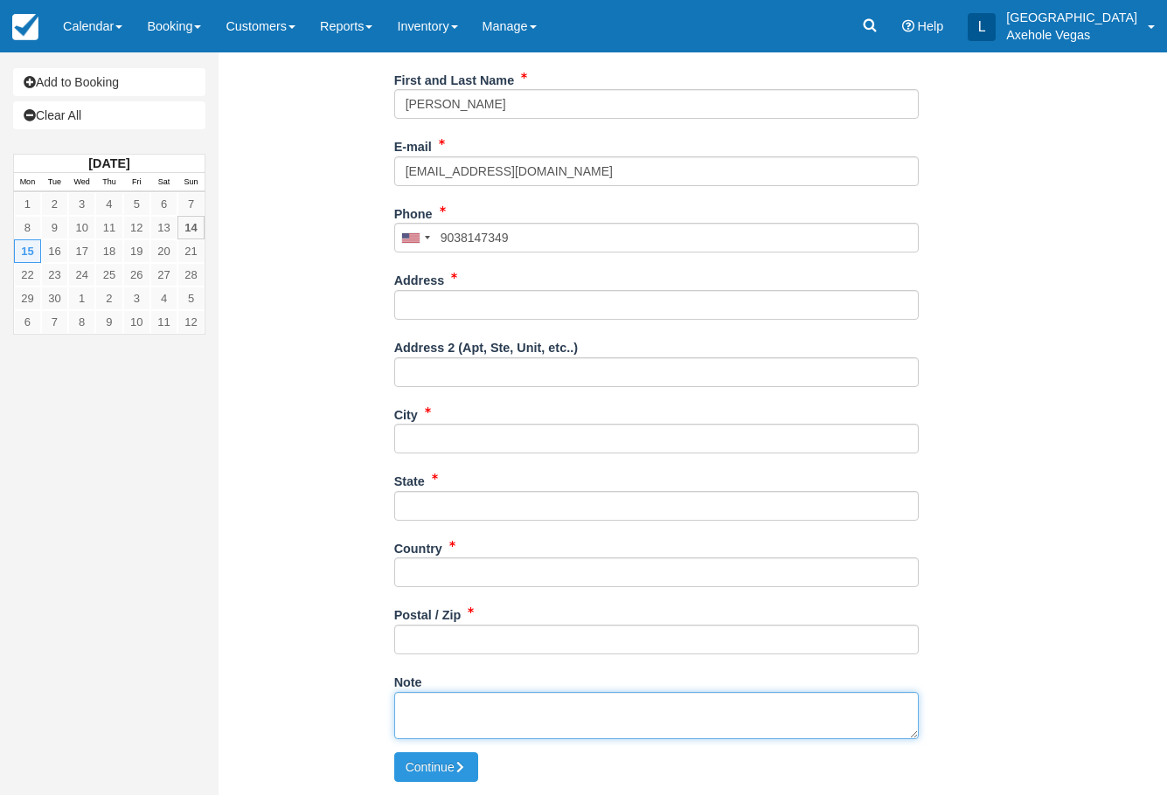
type input "(903) 814-7349"
click at [481, 698] on textarea "Note" at bounding box center [656, 715] width 524 height 47
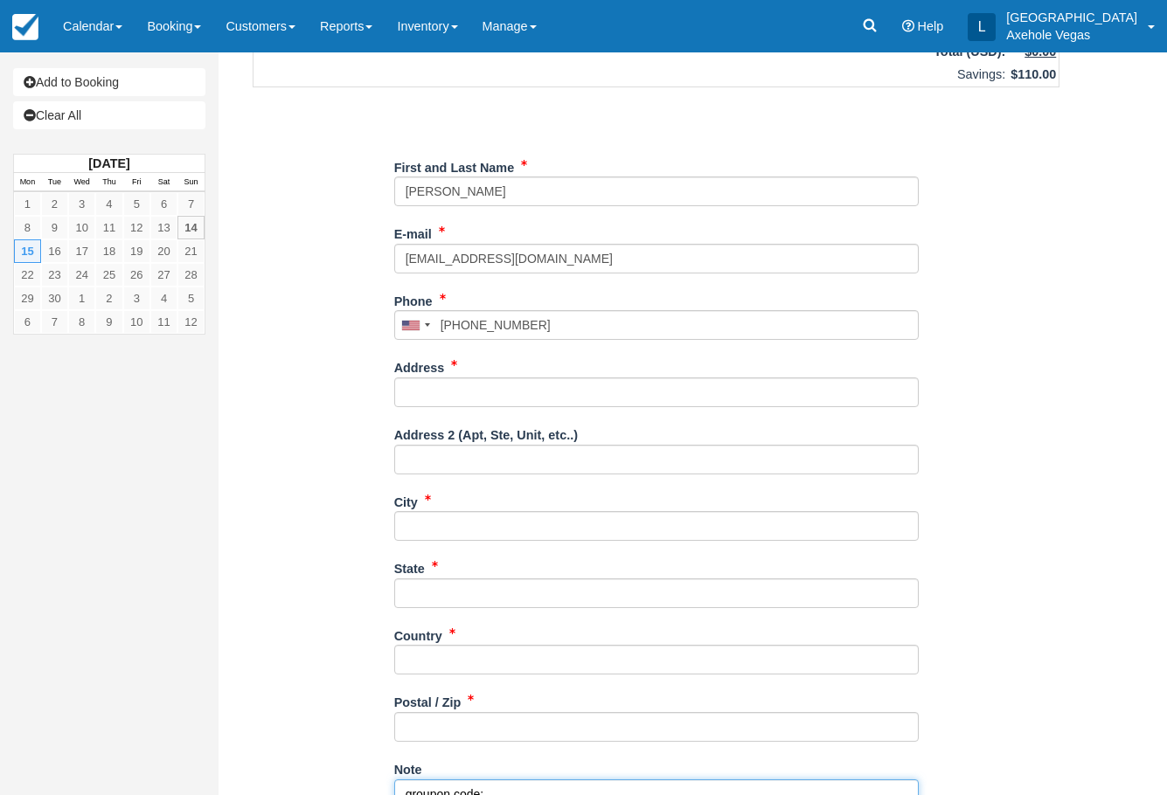
type textarea "groupon code:"
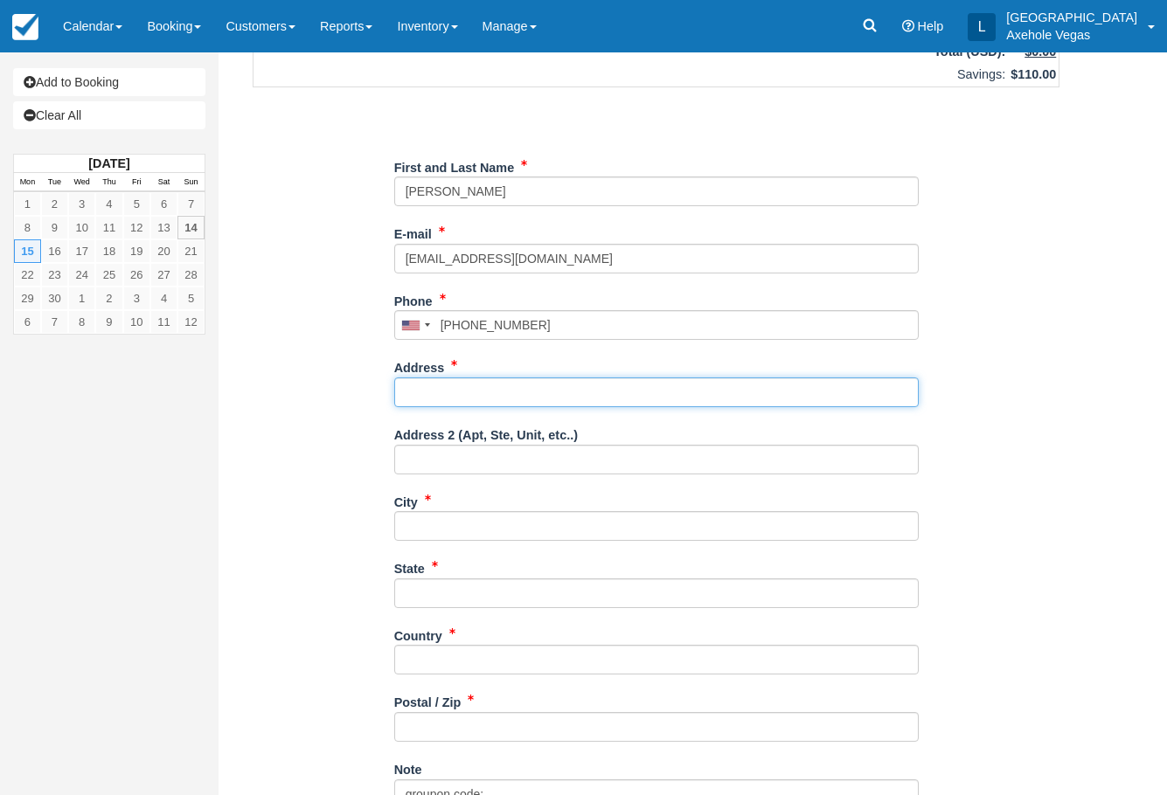
click at [523, 393] on input "Address" at bounding box center [656, 393] width 524 height 30
type input "5840 W Craig Road #120-253"
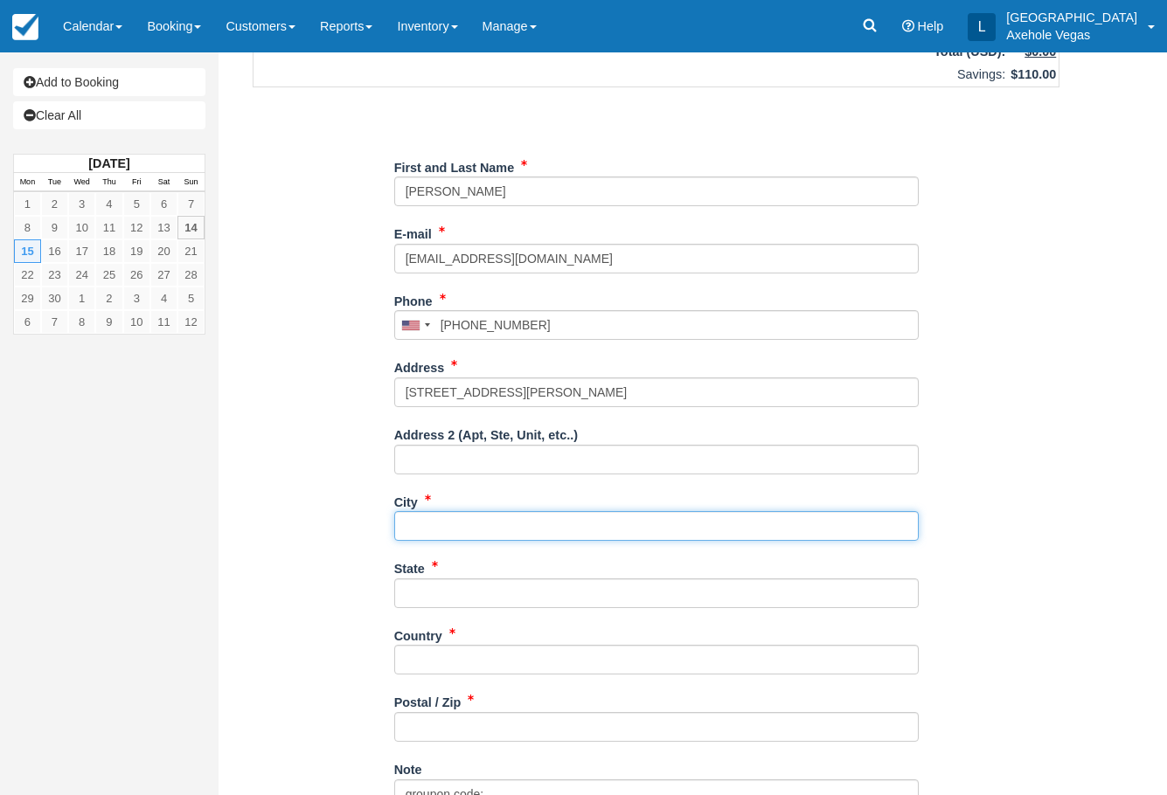
click at [559, 527] on input "City" at bounding box center [656, 526] width 524 height 30
type input "Las Vegas"
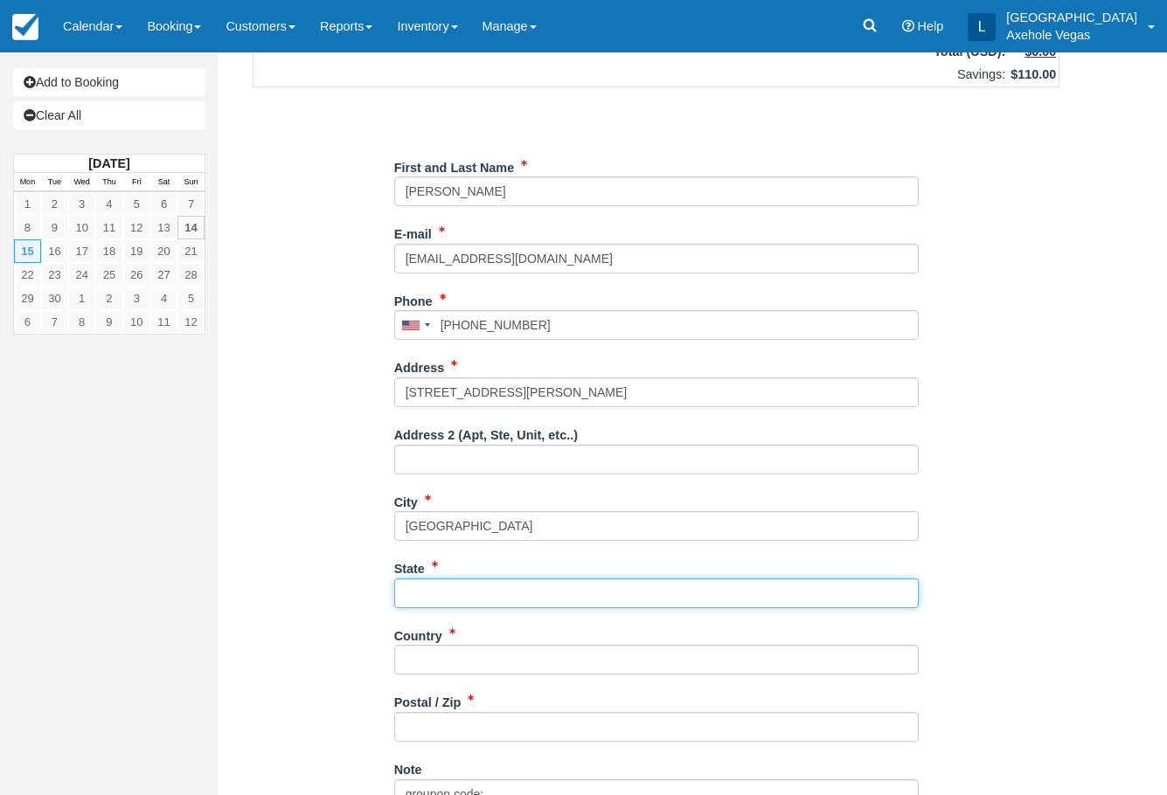
click at [552, 592] on input "State" at bounding box center [656, 593] width 524 height 30
type input "NV"
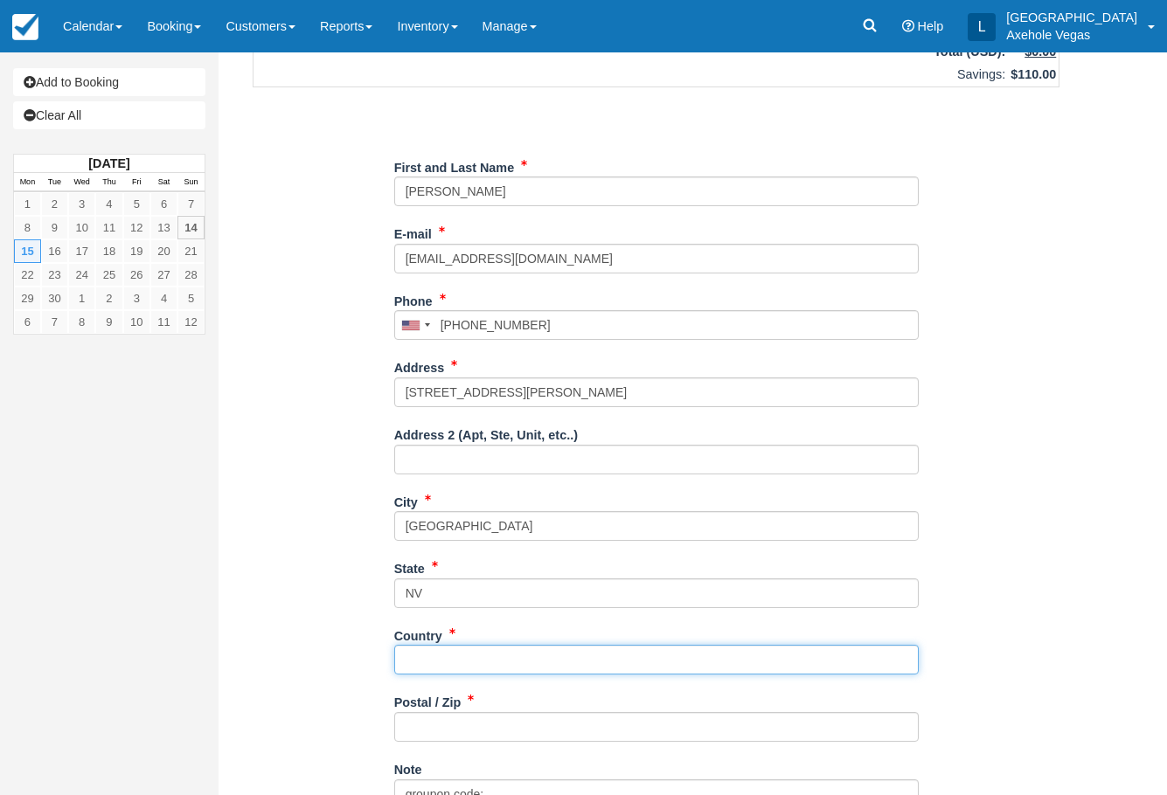
click at [527, 655] on input "Country" at bounding box center [656, 660] width 524 height 30
type input "United States"
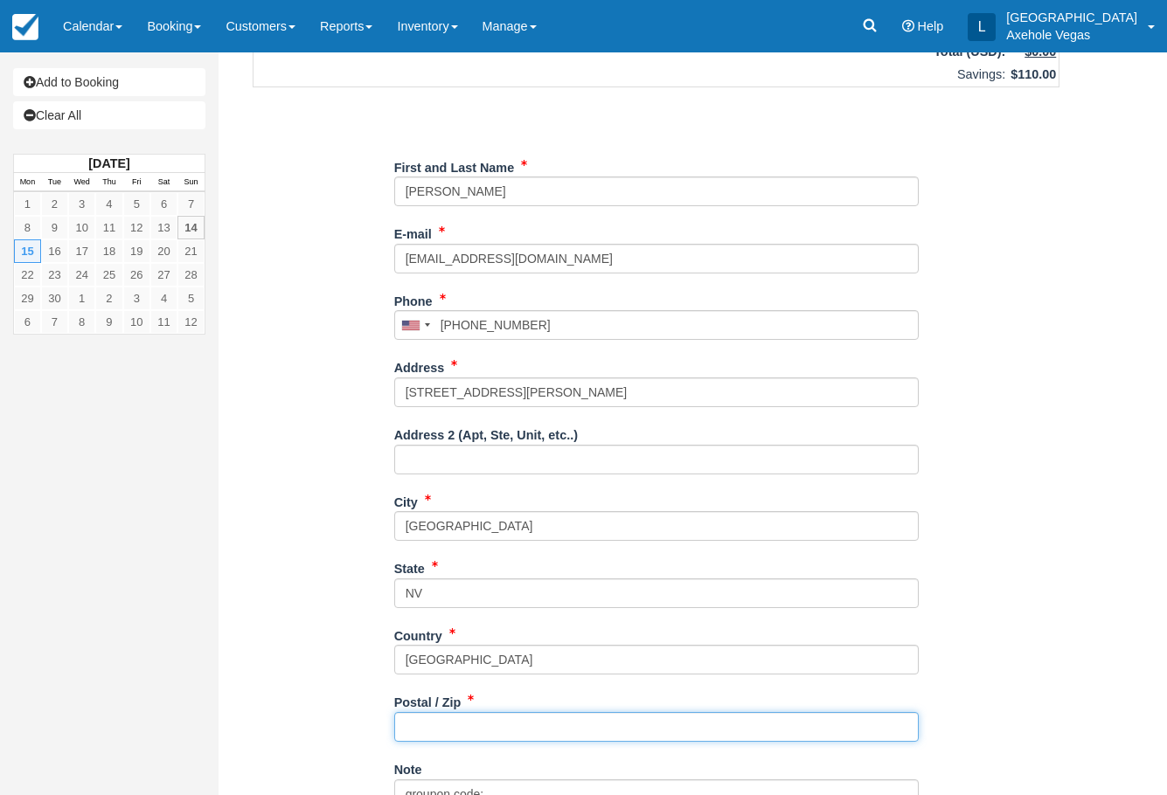
click at [582, 725] on input "Postal / Zip" at bounding box center [656, 727] width 524 height 30
type input "89130"
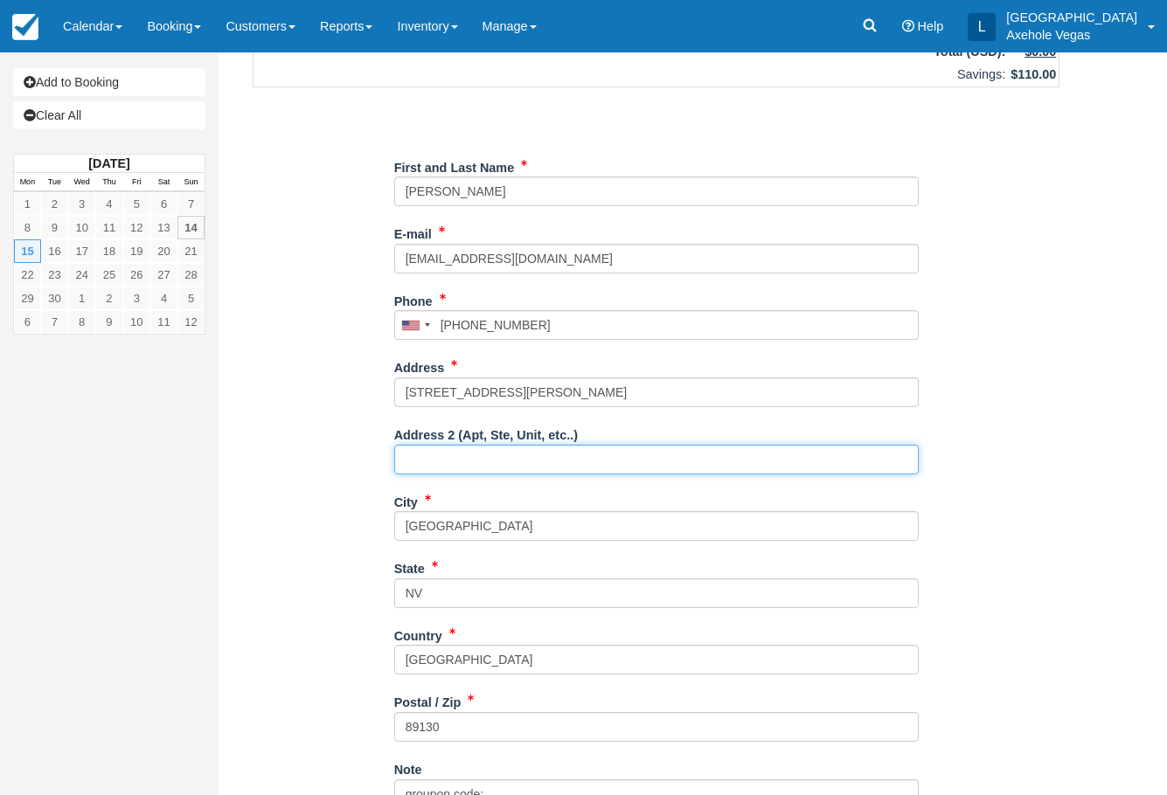
click at [532, 465] on input "Address 2 (Apt, Ste, Unit, etc..)" at bounding box center [656, 460] width 524 height 30
click at [236, 673] on div "Item Rate Amount Custom Rage Room Mon Sep 15, 2025 09:30 PM - 10:00 PM Admissio…" at bounding box center [656, 381] width 849 height 918
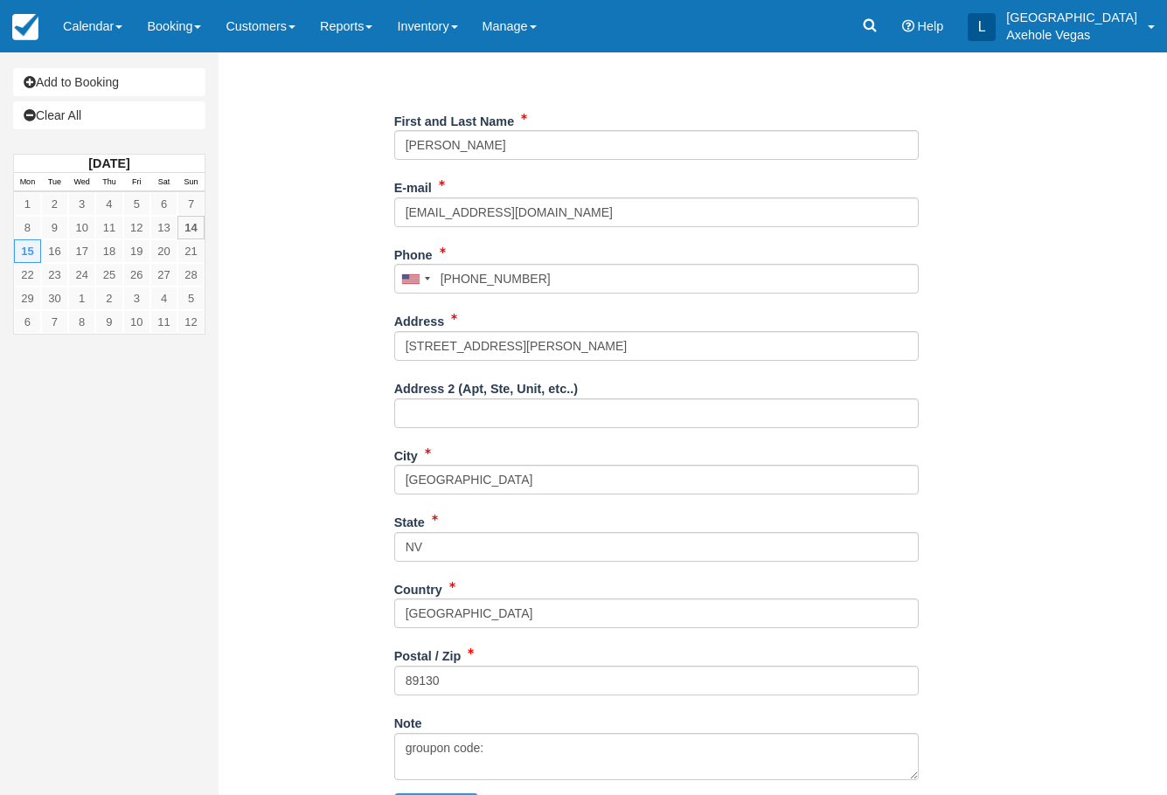
scroll to position [274, 0]
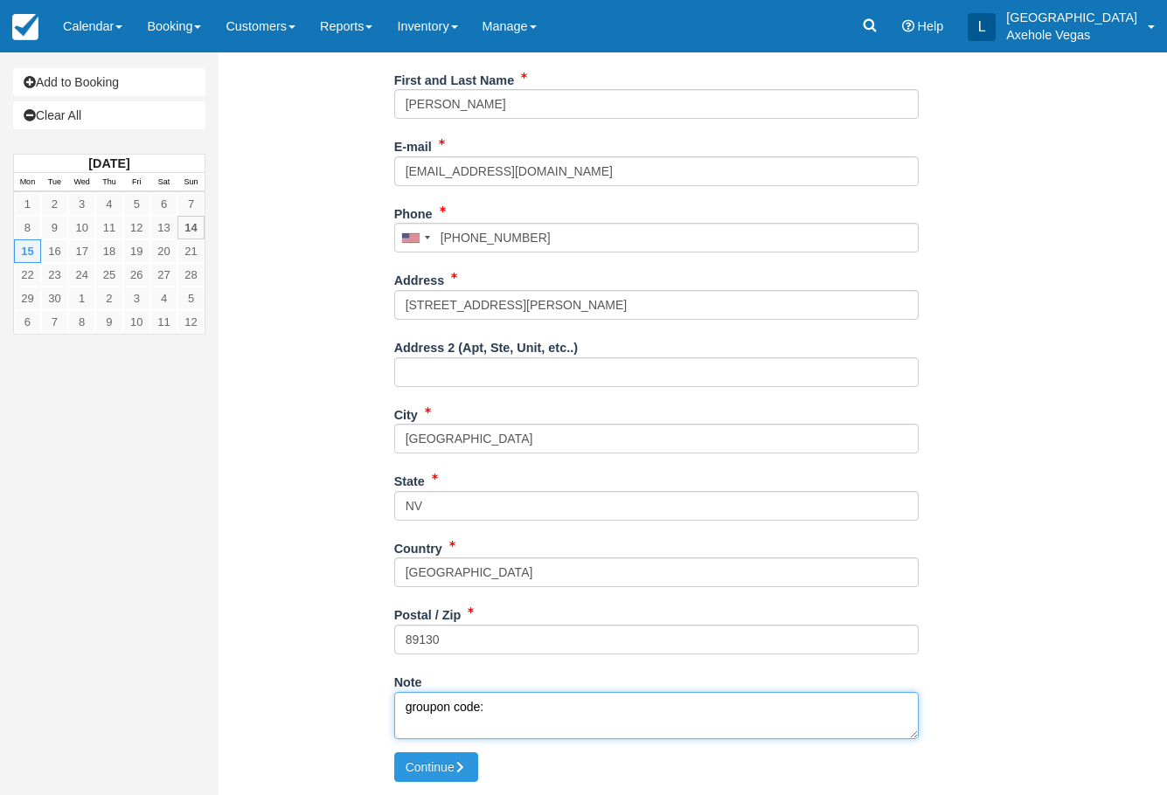
click at [561, 710] on textarea "groupon code:" at bounding box center [656, 715] width 524 height 47
drag, startPoint x: 541, startPoint y: 714, endPoint x: 498, endPoint y: 710, distance: 43.0
click at [488, 706] on textarea "groupon code: 14213479" at bounding box center [656, 715] width 524 height 47
type textarea "groupon code: 14213479"
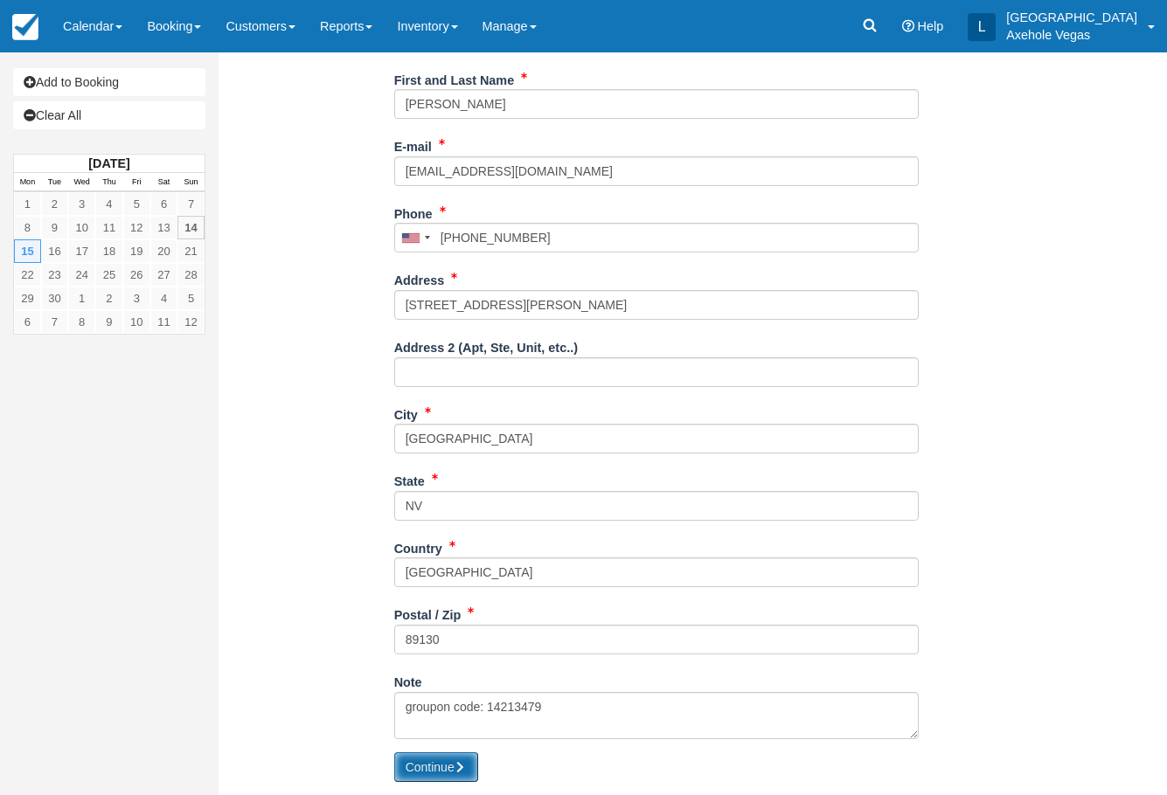
click at [462, 774] on button "Continue" at bounding box center [436, 767] width 84 height 30
type input "+19038147349"
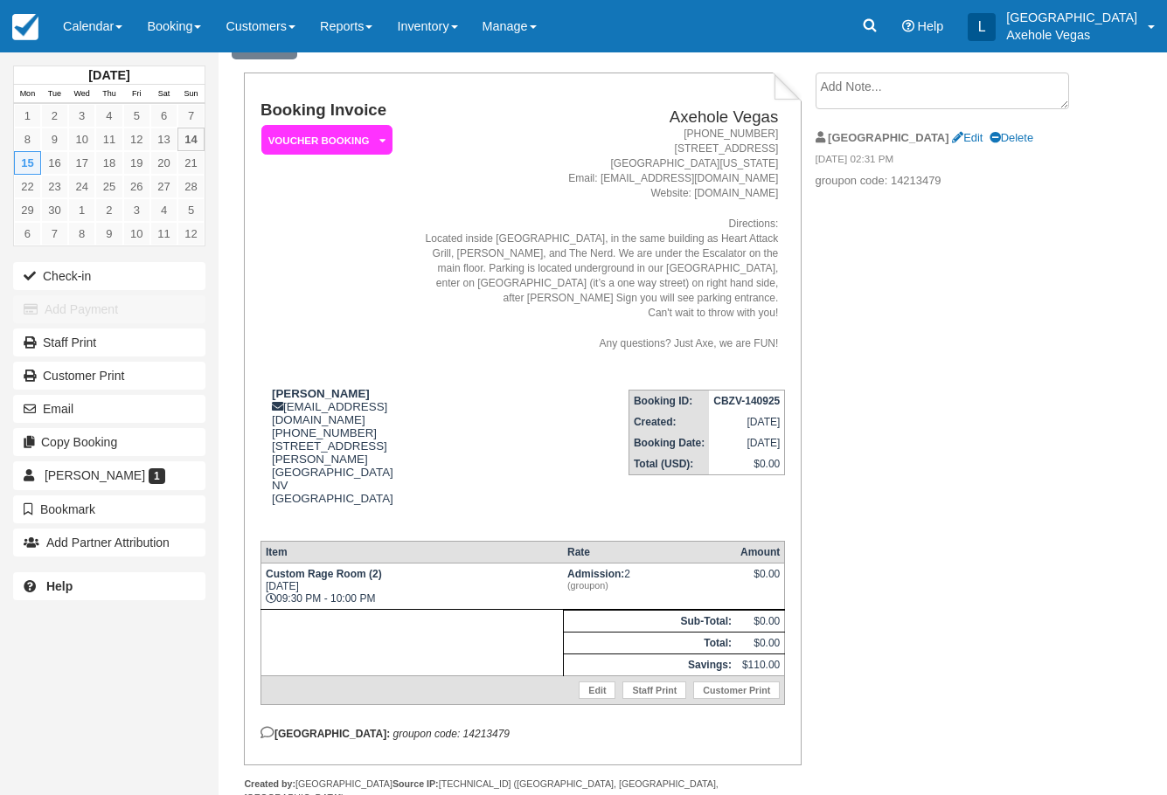
scroll to position [108, 0]
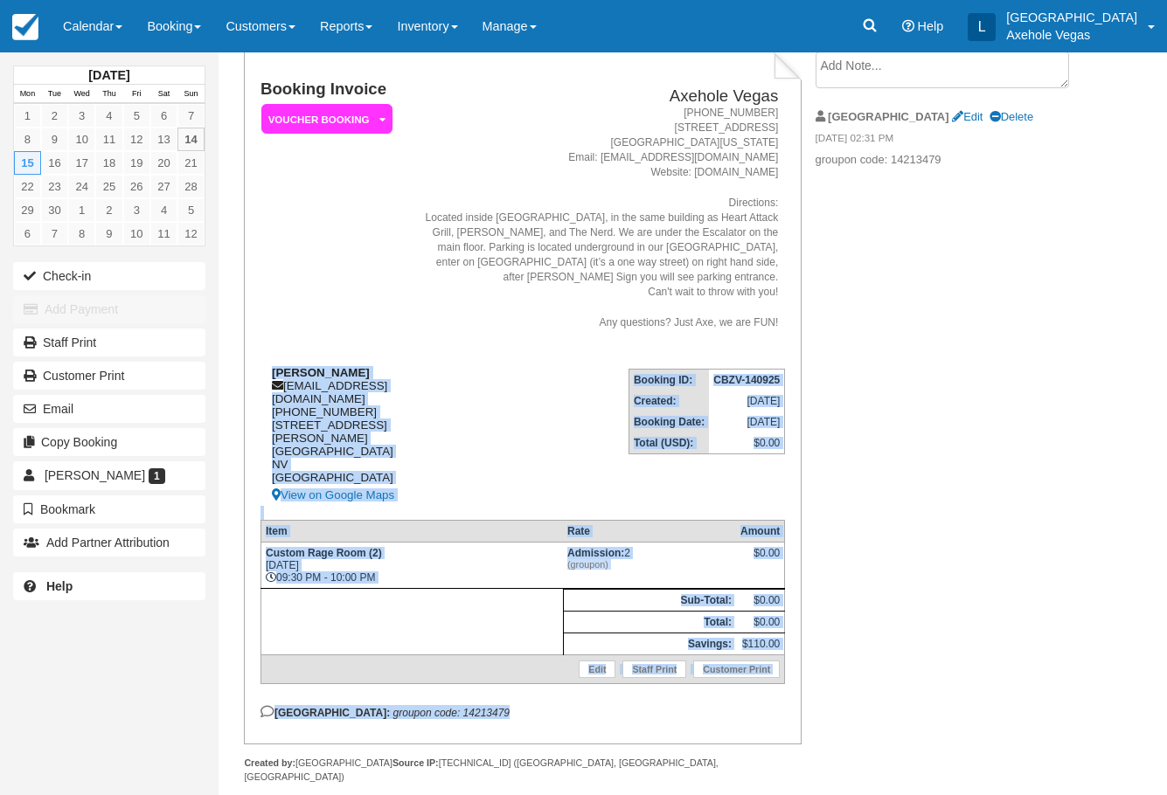
drag, startPoint x: 440, startPoint y: 703, endPoint x: 270, endPoint y: 377, distance: 368.6
click at [270, 377] on div "Booking Invoice Voucher Booking   Pending Payment Deposit Paid Pending VIP Part…" at bounding box center [522, 399] width 524 height 639
copy div "Kayla Wilson kaylalynnwilson2002@gmail.com 1 (903) 814-7349 5840 W Craig Road #…"
click at [486, 601] on td at bounding box center [411, 622] width 302 height 66
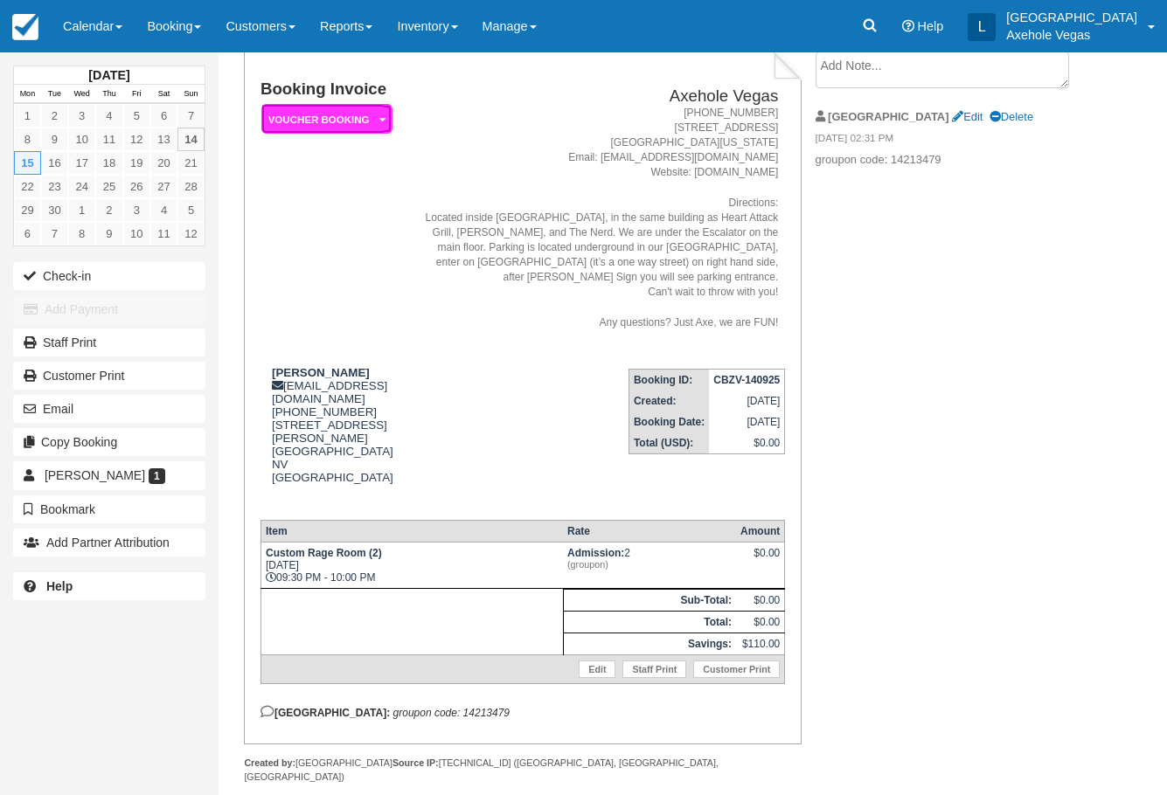
click at [376, 122] on em "Voucher Booking" at bounding box center [326, 119] width 131 height 31
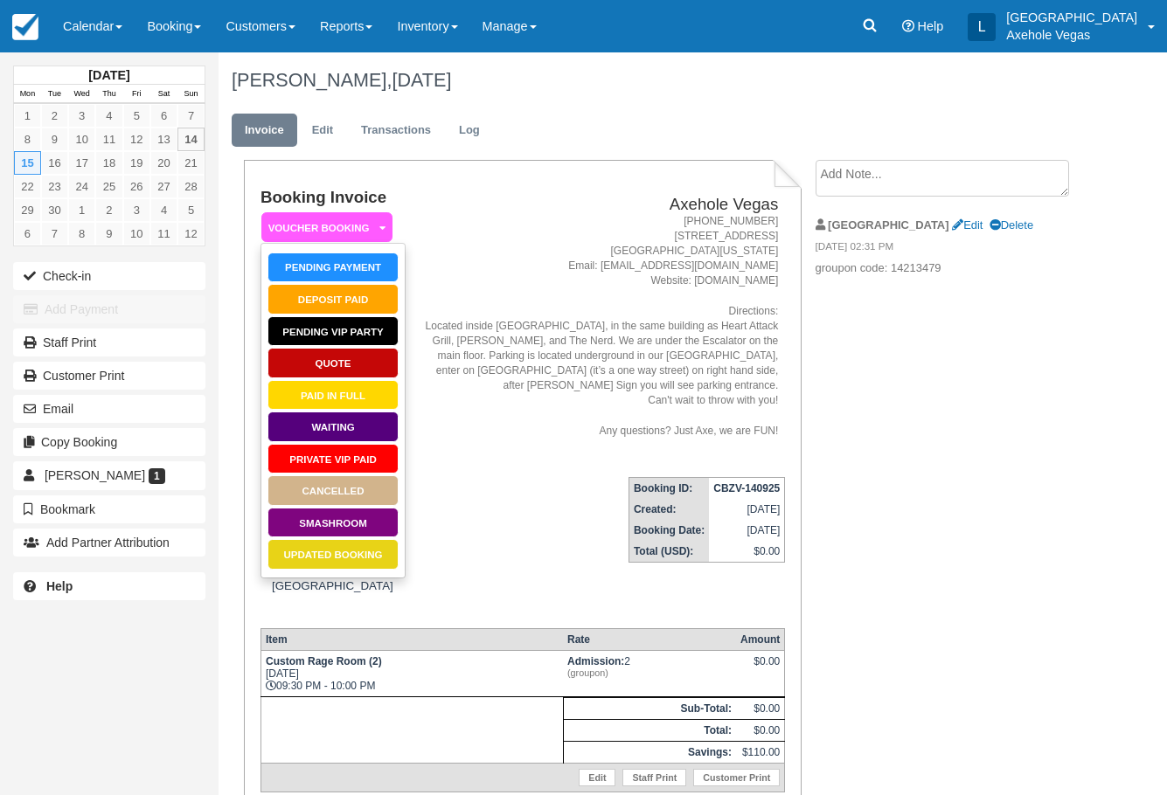
click at [448, 224] on td "Axehole Vegas 1-888-876-9293 450 East Fremont Street, Suite 163 Las Vegas, Neva…" at bounding box center [598, 326] width 373 height 274
click at [447, 185] on div "Booking Invoice Voucher Booking   Pending Payment Deposit Paid Pending VIP Part…" at bounding box center [523, 506] width 558 height 693
click at [185, 23] on link "Booking" at bounding box center [174, 26] width 79 height 52
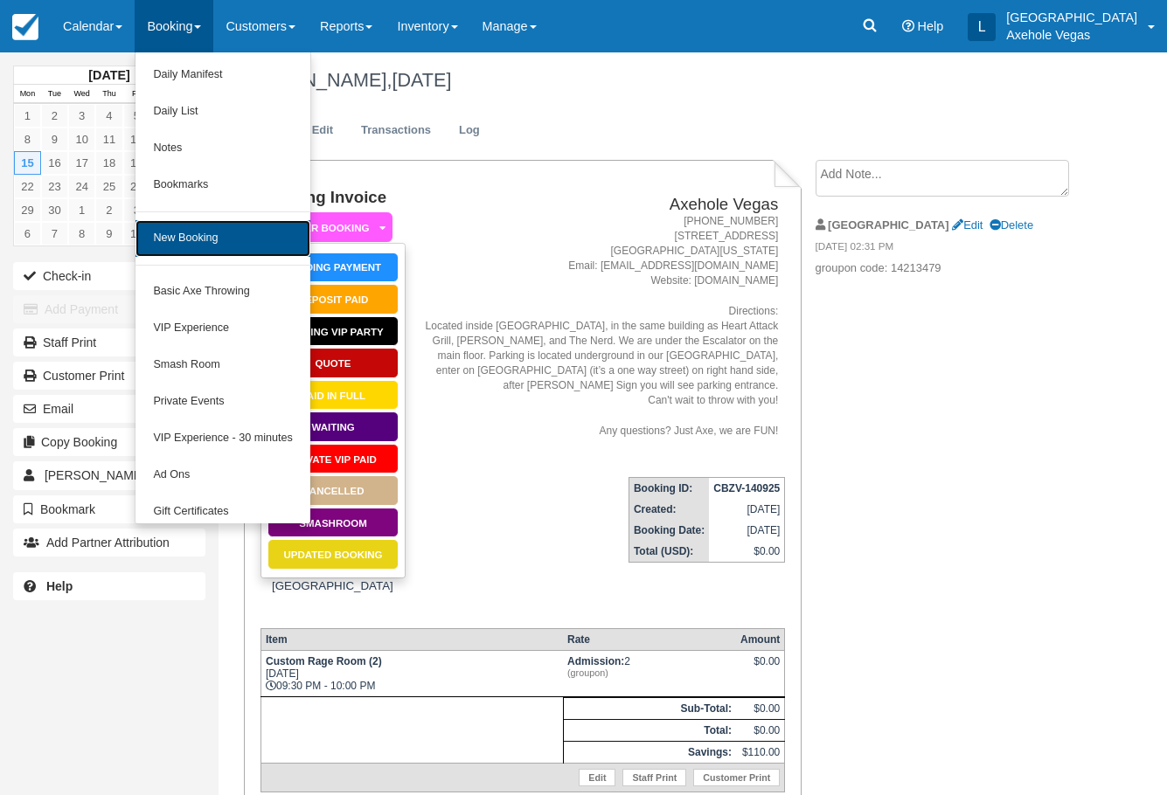
click at [199, 230] on link "New Booking" at bounding box center [222, 238] width 174 height 37
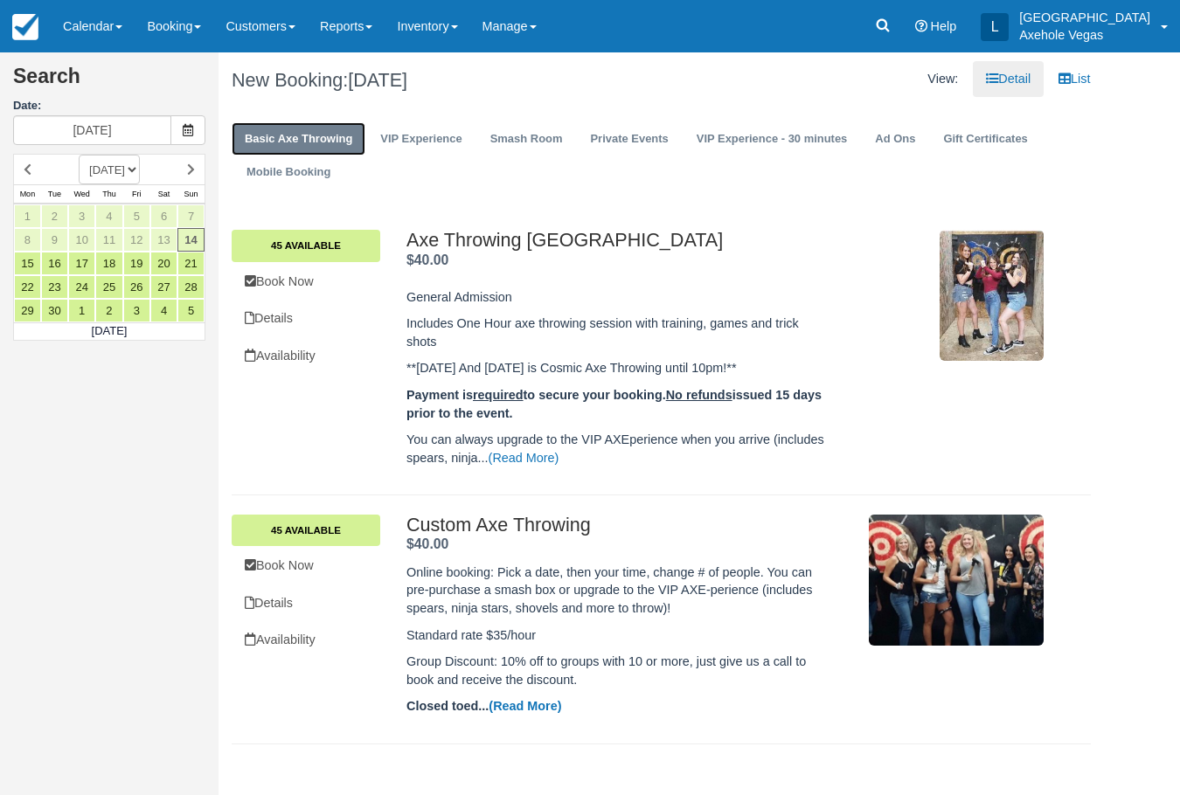
click at [349, 142] on link "Basic Axe Throwing" at bounding box center [299, 139] width 134 height 34
click at [500, 131] on link "Smash Room" at bounding box center [526, 139] width 99 height 34
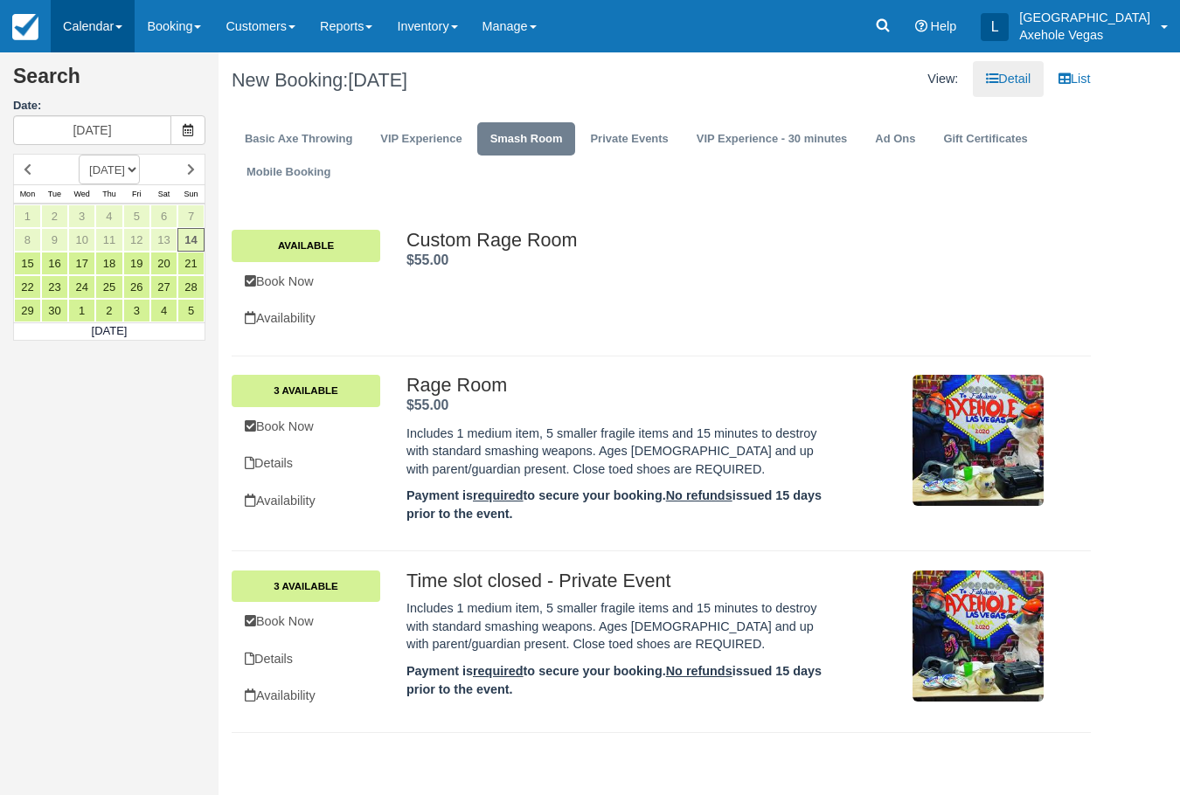
click at [114, 28] on link "Calendar" at bounding box center [93, 26] width 84 height 52
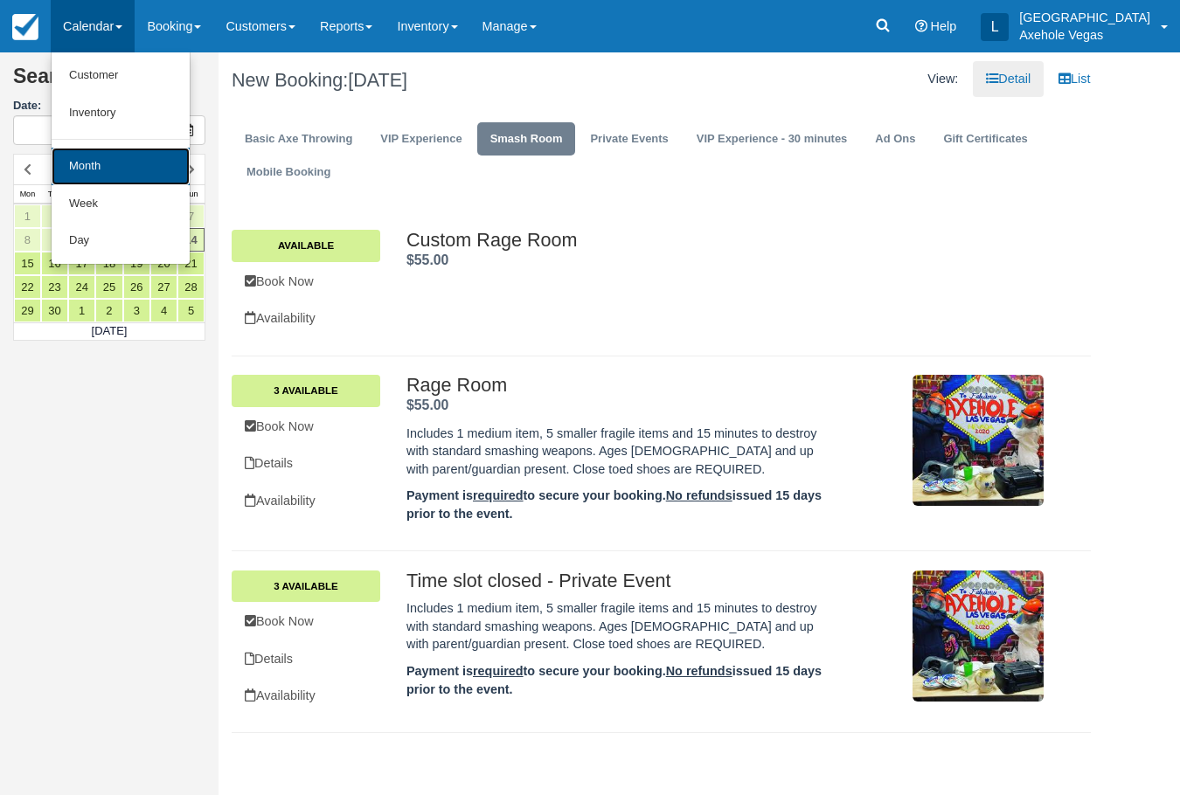
click at [111, 181] on link "Month" at bounding box center [121, 167] width 138 height 38
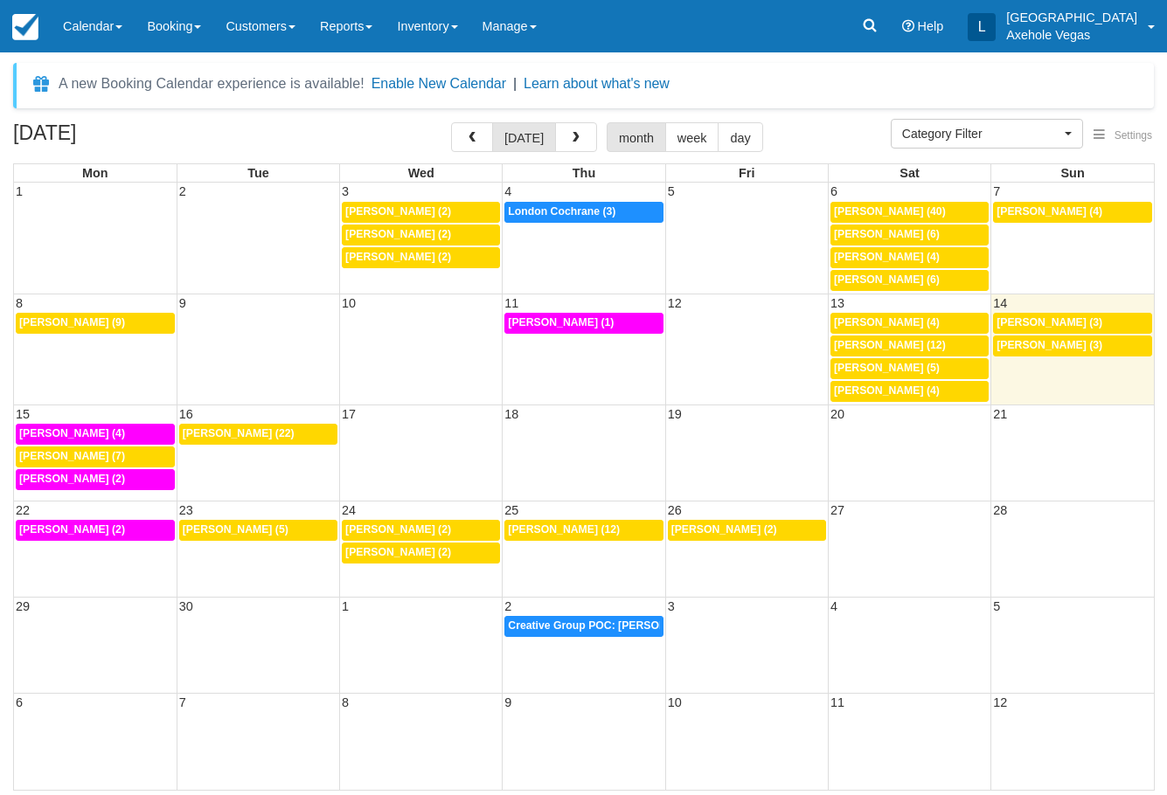
select select
click at [113, 433] on div "10:30a Sam Strider (4)" at bounding box center [96, 434] width 154 height 14
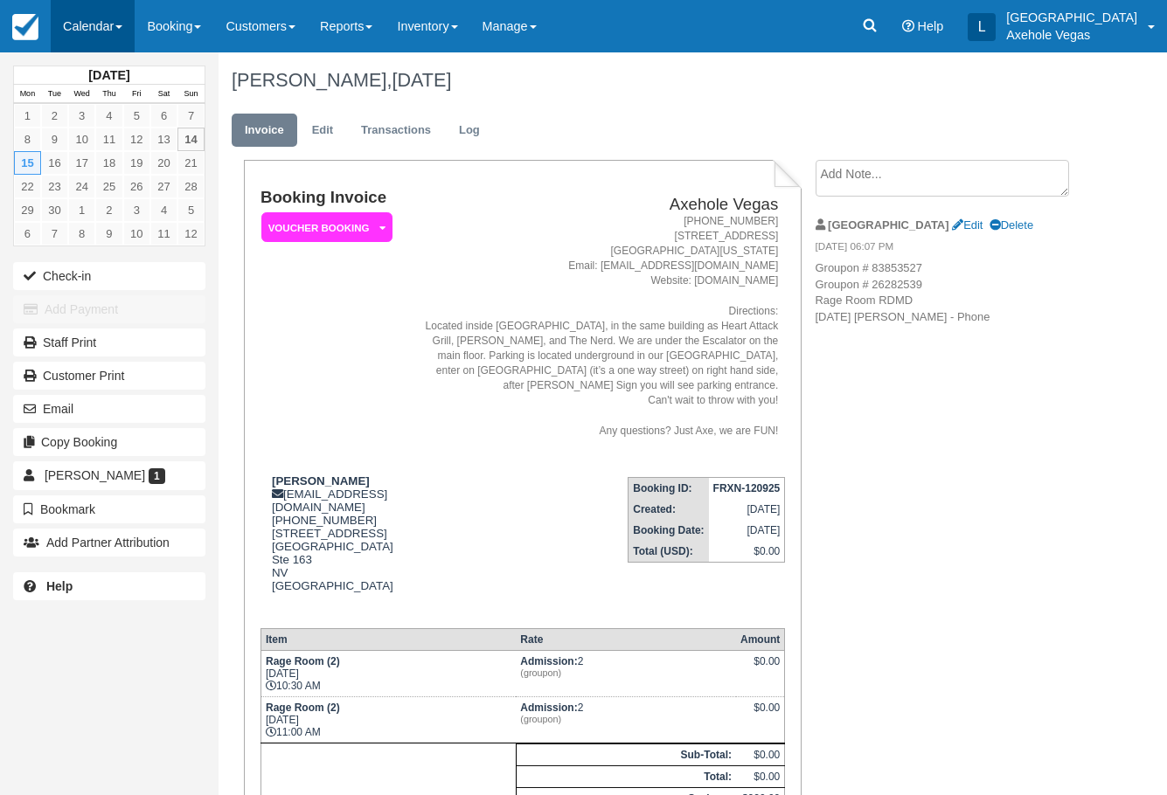
click at [131, 29] on link "Calendar" at bounding box center [93, 26] width 84 height 52
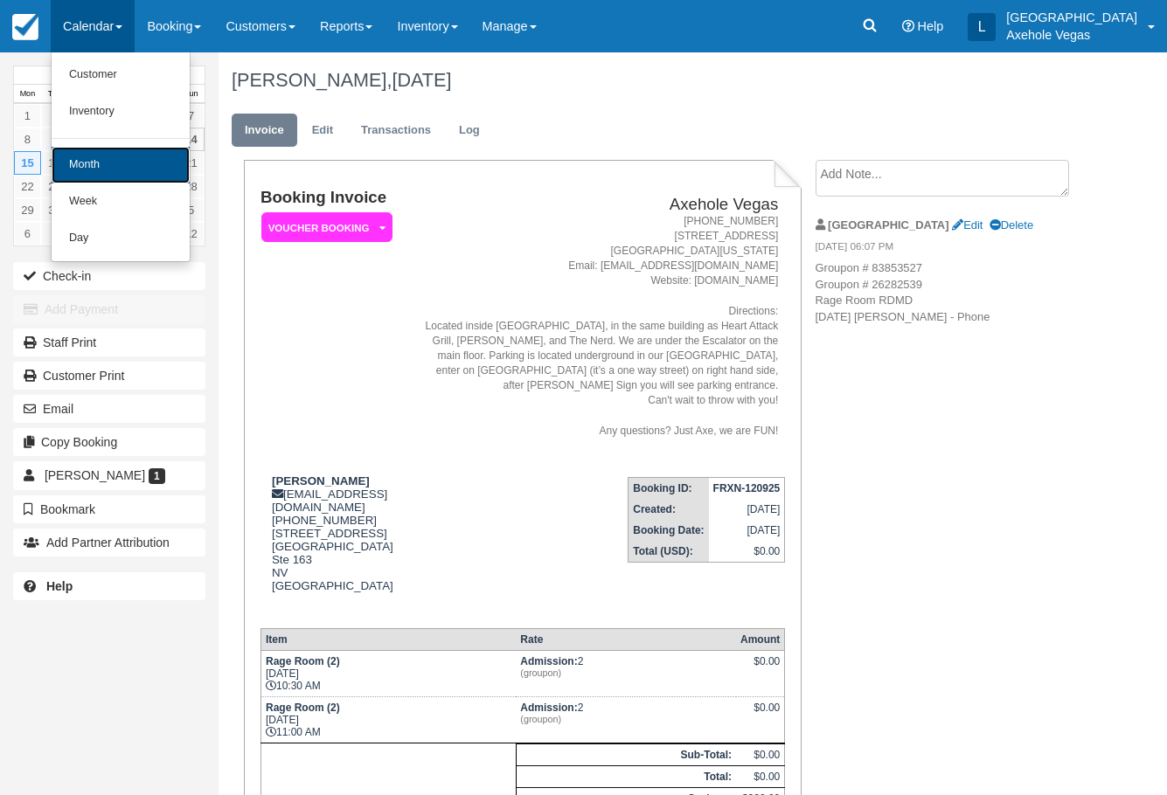
click at [127, 156] on link "Month" at bounding box center [121, 165] width 138 height 37
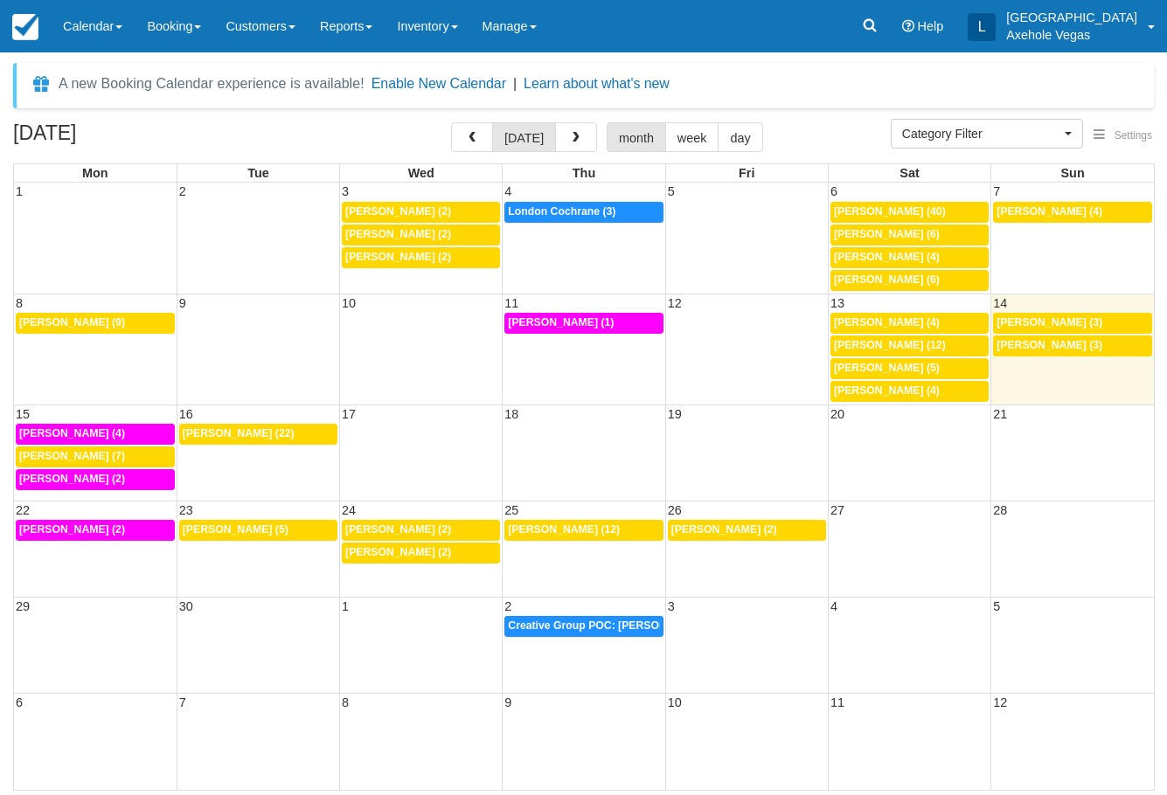
select select
click at [127, 446] on td "12p [PERSON_NAME] (7)" at bounding box center [96, 457] width 164 height 23
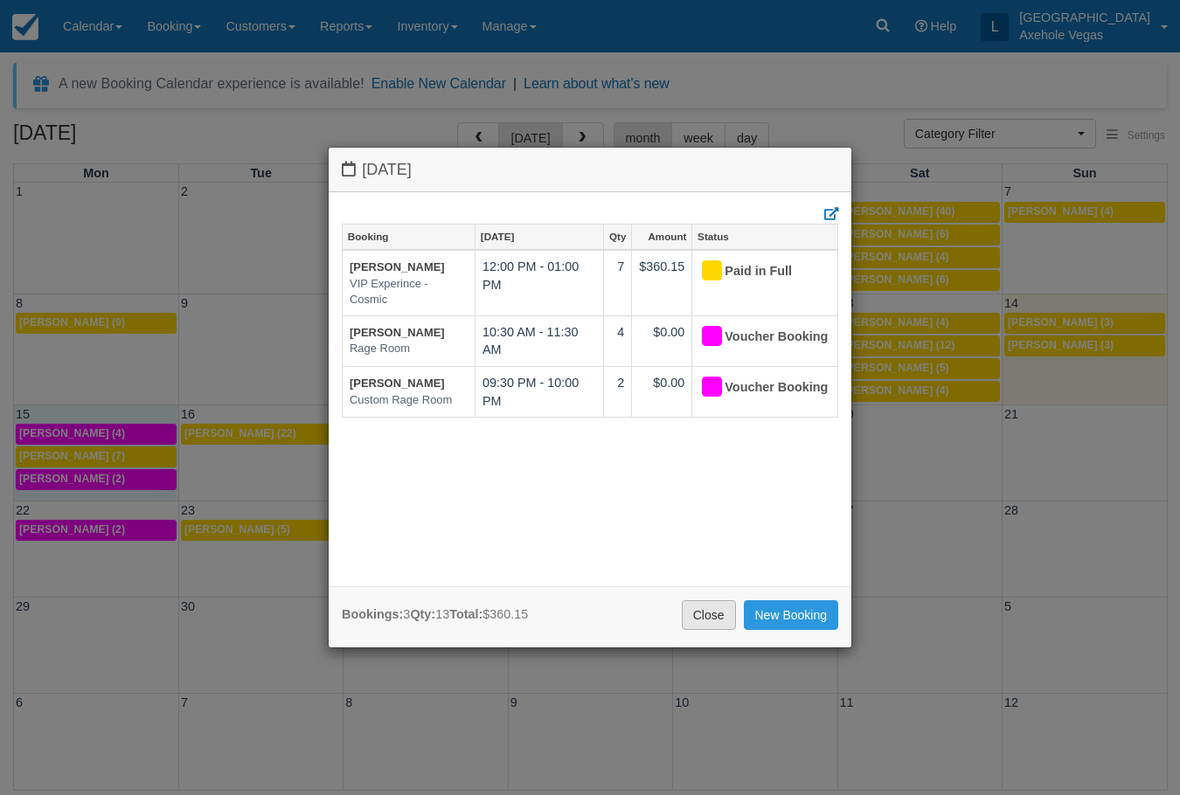
click at [716, 607] on link "Close" at bounding box center [709, 615] width 54 height 30
